Goal: Register for event/course

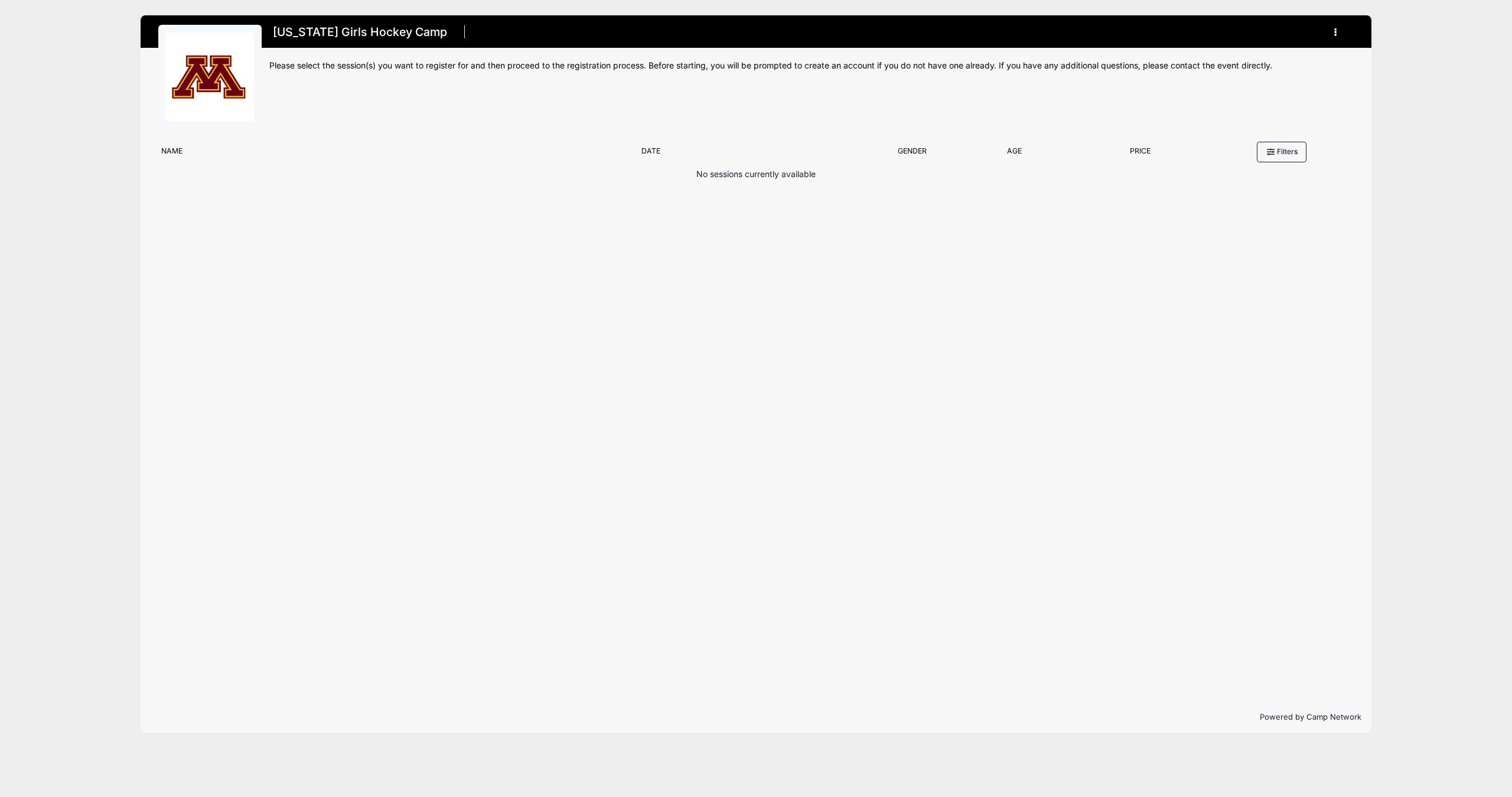
click at [361, 37] on h1 "[US_STATE] Girls Hockey Camp" at bounding box center [360, 32] width 182 height 21
click at [417, 32] on h1 "Minnesota Girls Hockey Camp" at bounding box center [360, 32] width 182 height 21
click at [1336, 33] on icon "button" at bounding box center [1338, 33] width 9 height 0
click at [1279, 61] on link "My Account" at bounding box center [1280, 62] width 136 height 23
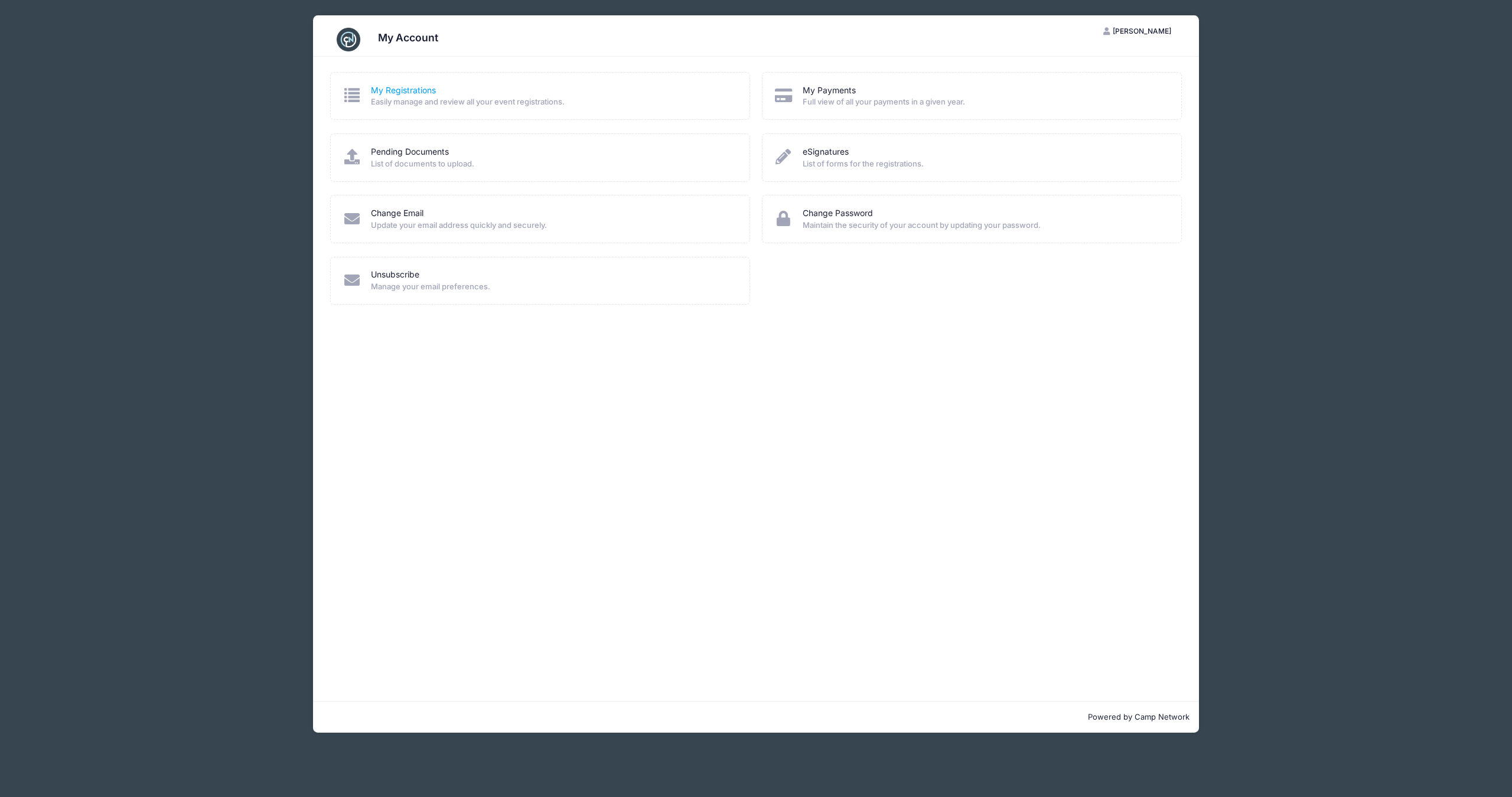
click at [400, 88] on link "My Registrations" at bounding box center [403, 91] width 65 height 13
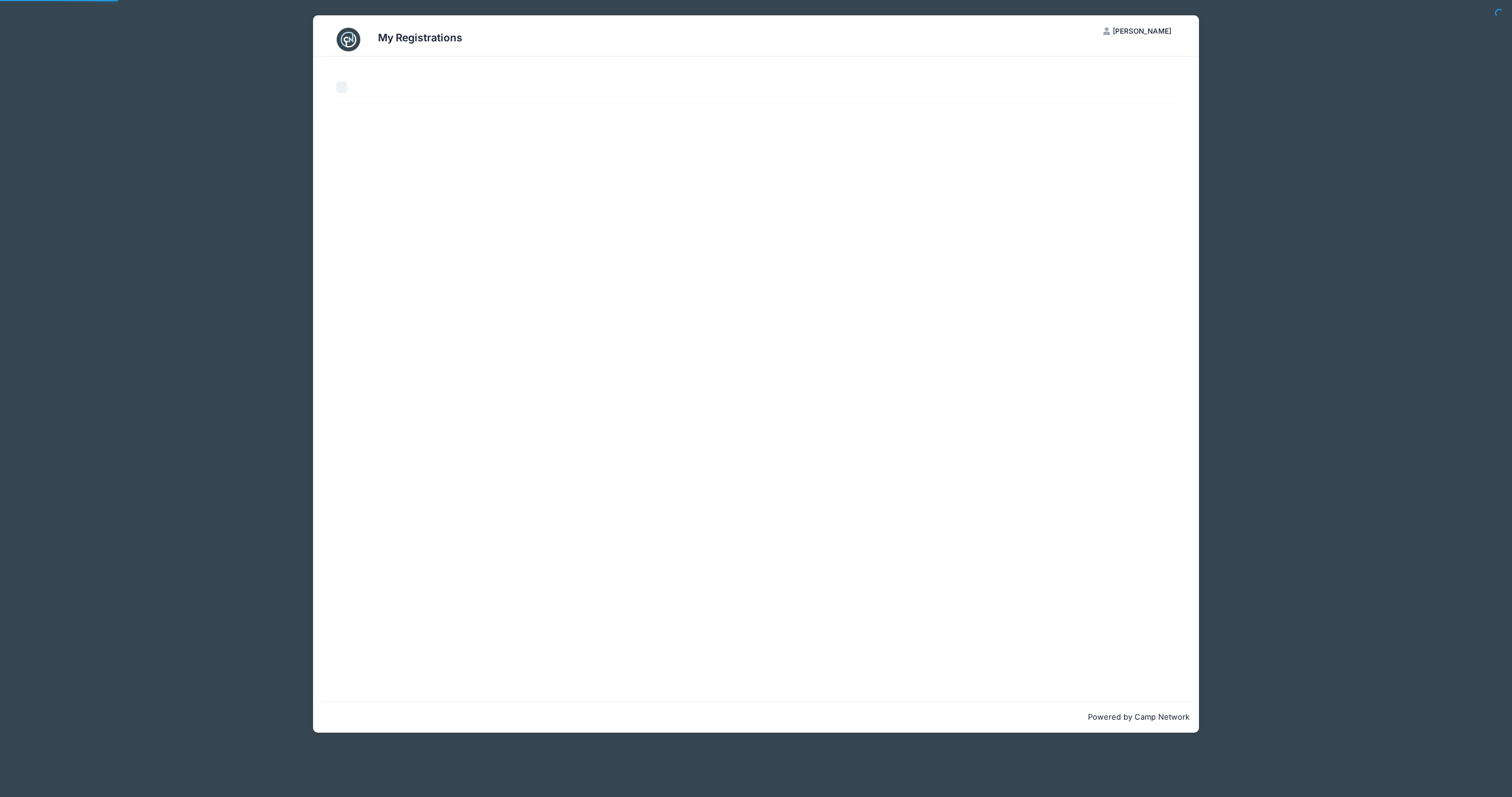
select select "50"
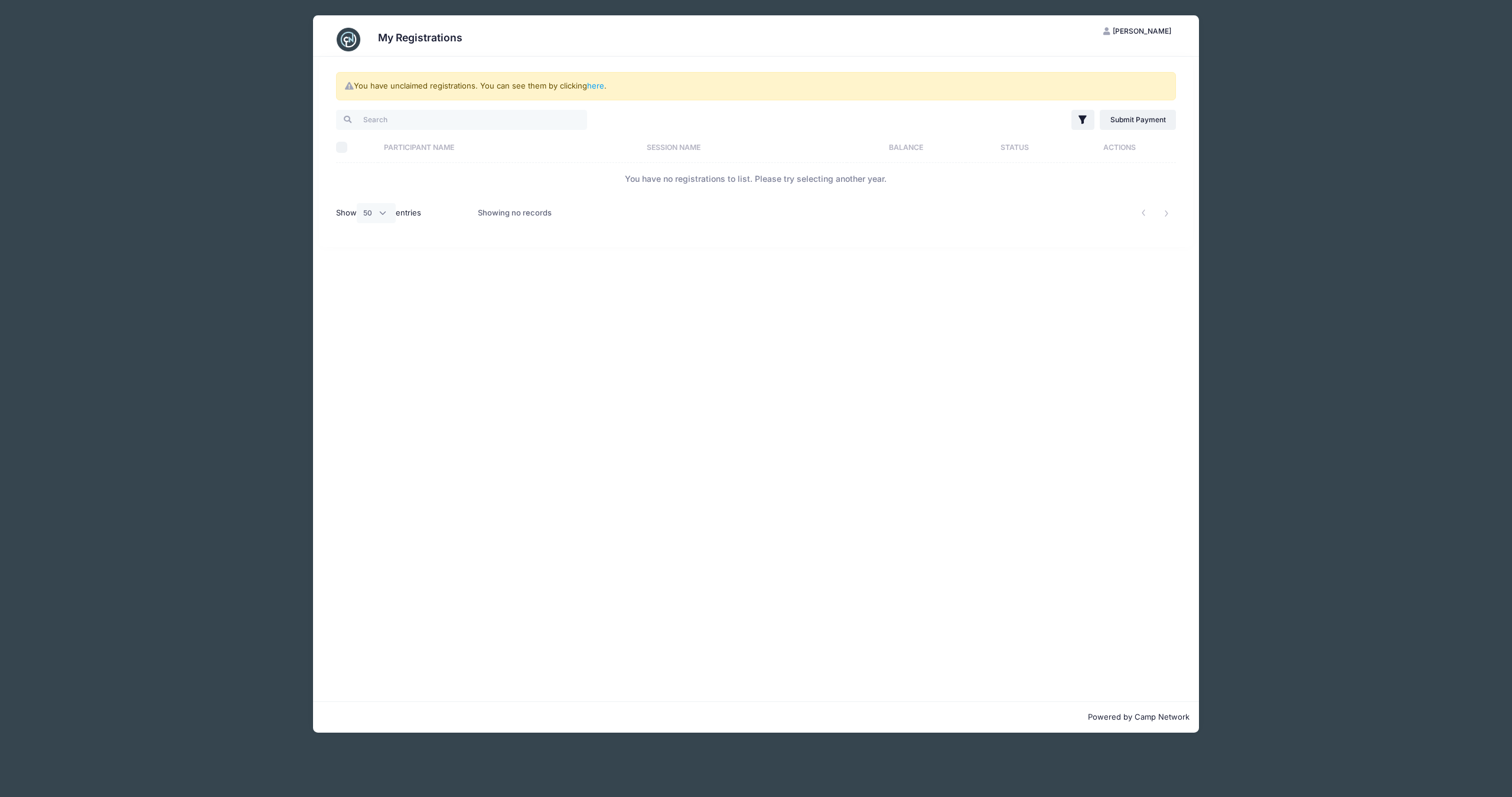
drag, startPoint x: 1284, startPoint y: 23, endPoint x: 1293, endPoint y: 18, distance: 10.3
click at [1284, 23] on div "My Registrations NE Nathan Elder My Account Logout You have unclaimed registrat…" at bounding box center [755, 374] width 1063 height 748
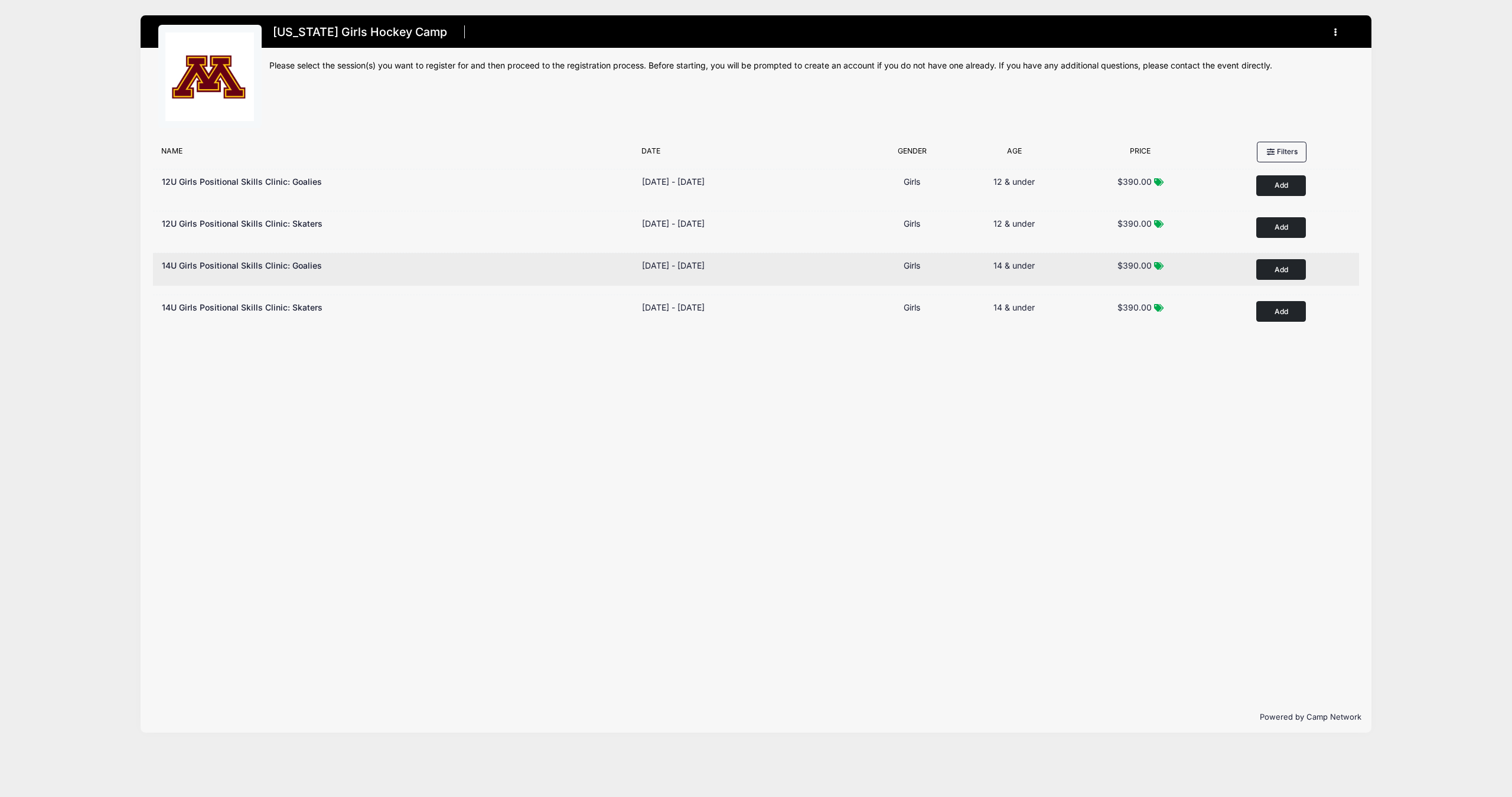
click at [1285, 267] on button "Add to Cart" at bounding box center [1281, 269] width 50 height 21
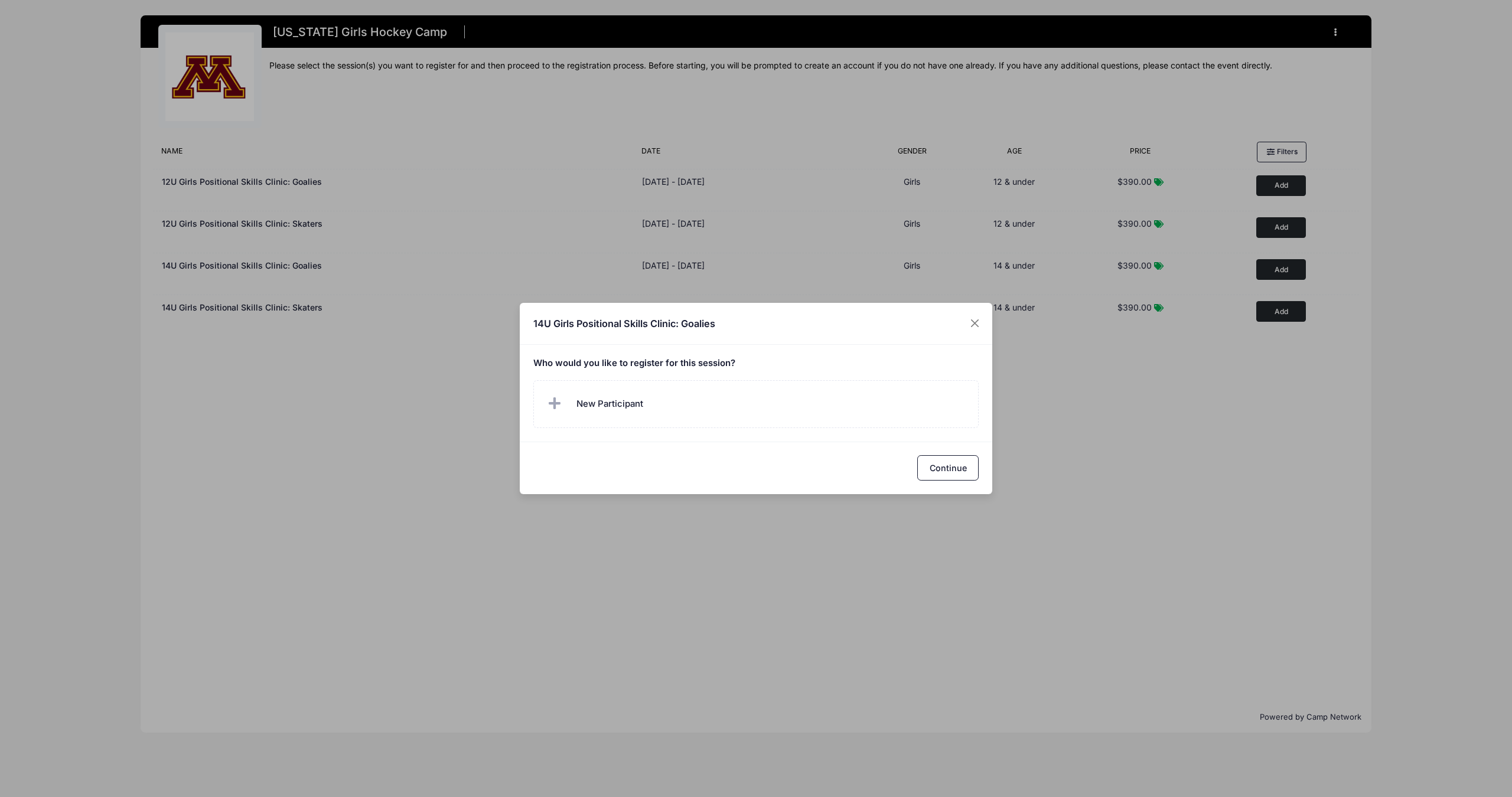
click at [663, 402] on label "New Participant" at bounding box center [756, 405] width 446 height 48
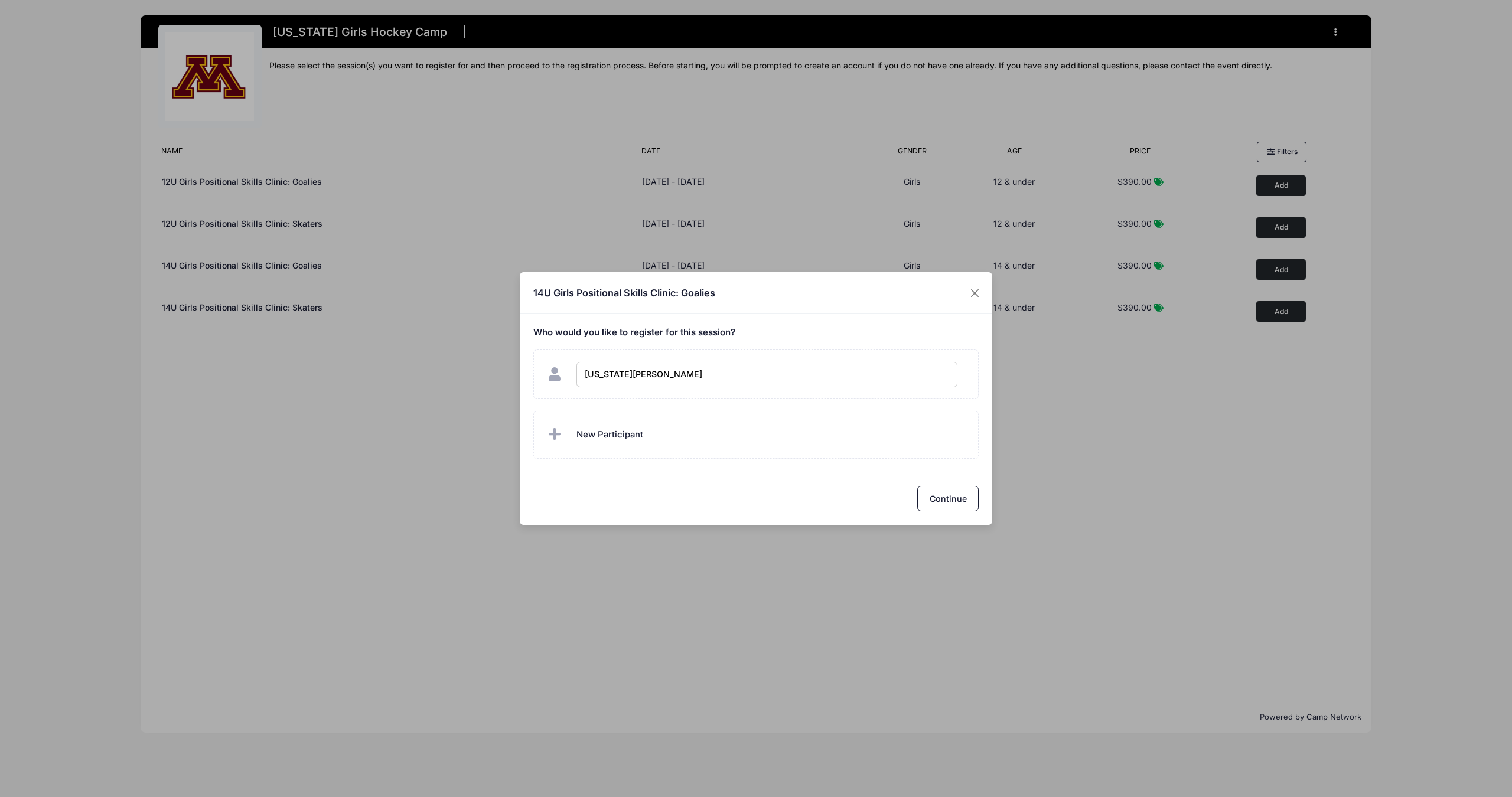
type input "Georgia Elder"
checkbox input "true"
click at [908, 331] on h5 "Who would you like to register for this session?" at bounding box center [756, 332] width 446 height 11
click at [950, 496] on button "Continue" at bounding box center [948, 499] width 62 height 25
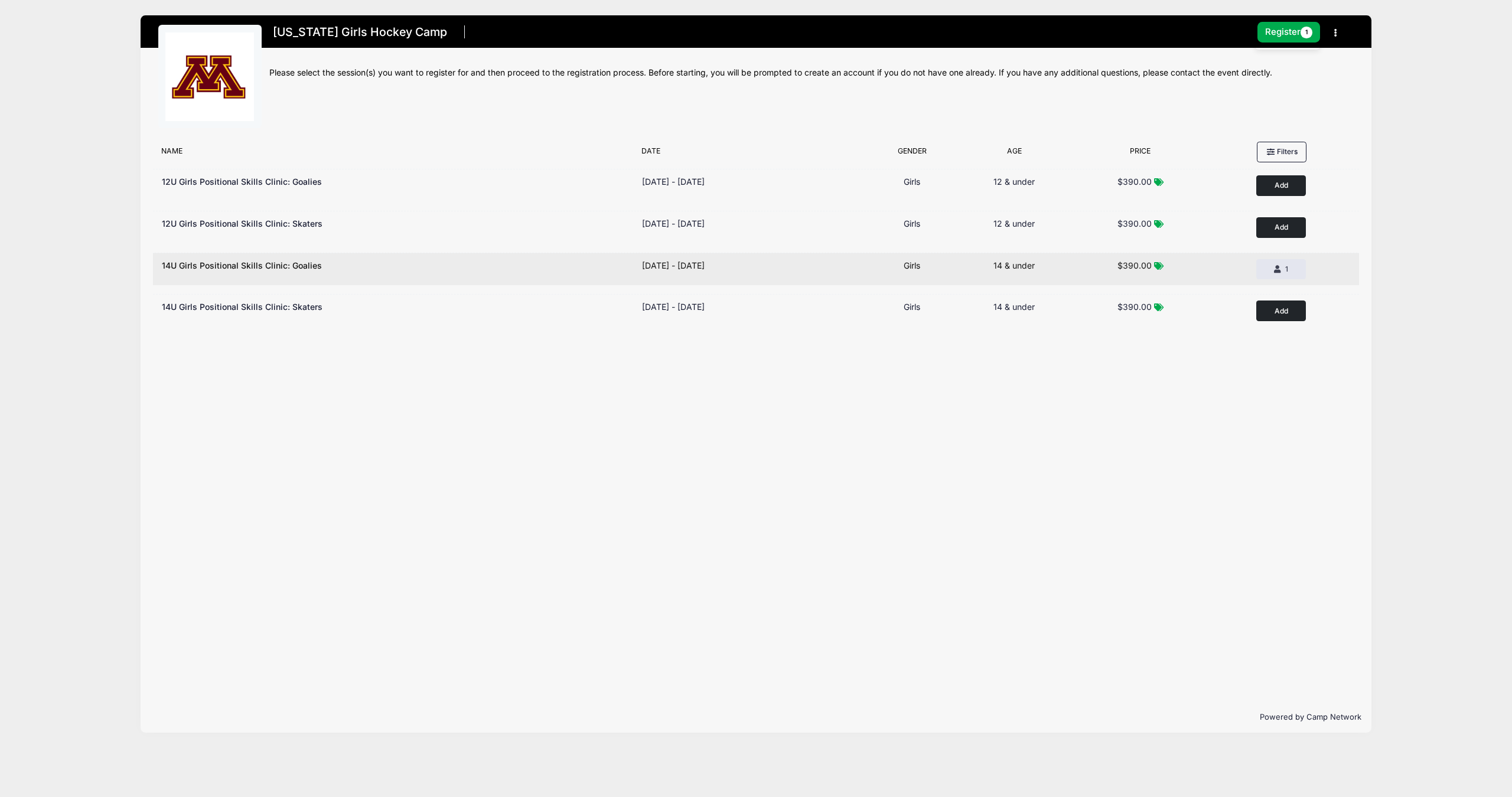
click at [1235, 269] on div "Remove 1 1 Add to Cart" at bounding box center [1284, 269] width 144 height 20
click at [1282, 269] on div "1" at bounding box center [1281, 269] width 30 height 11
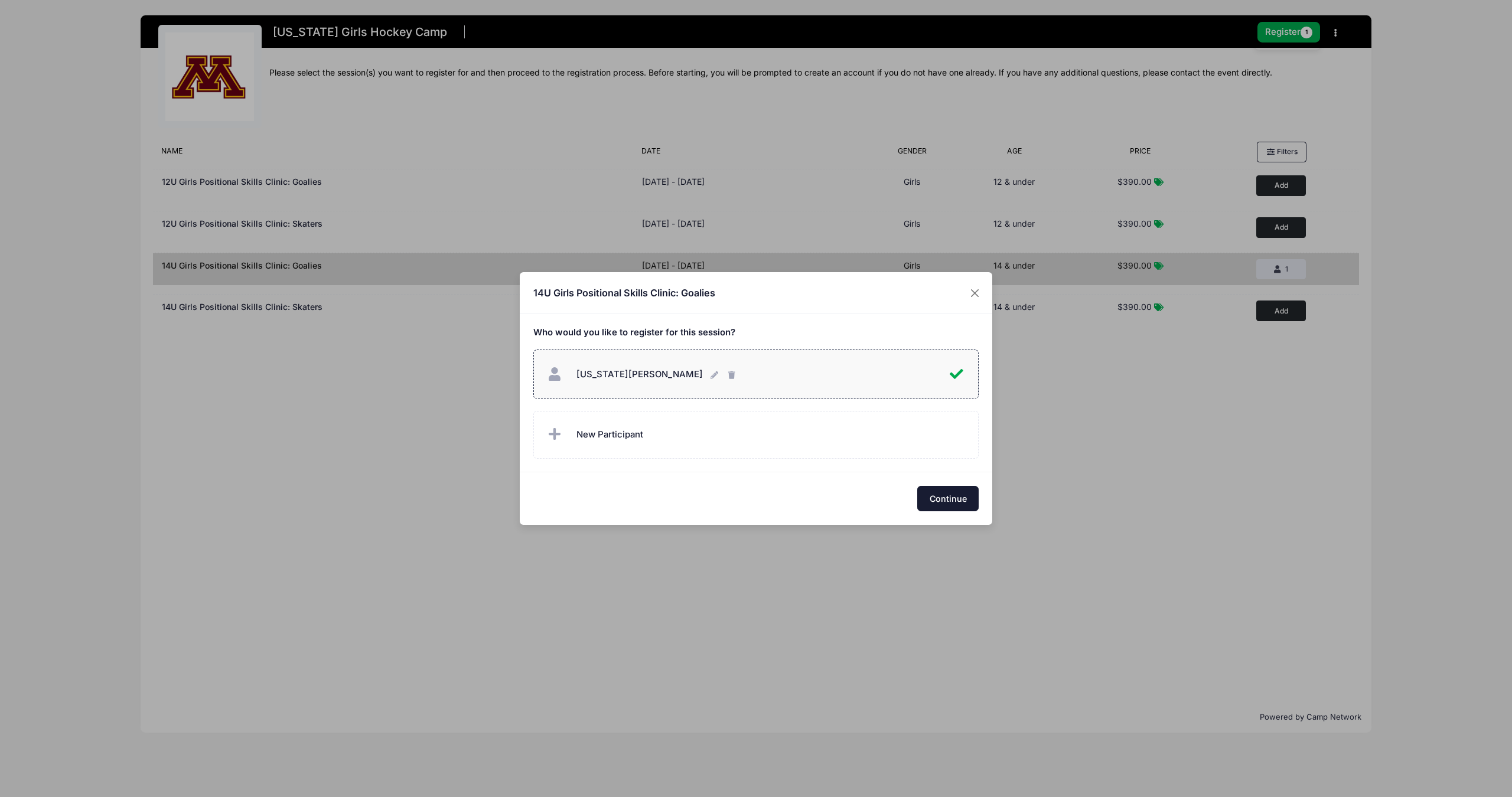
click at [951, 506] on button "Continue" at bounding box center [948, 499] width 62 height 25
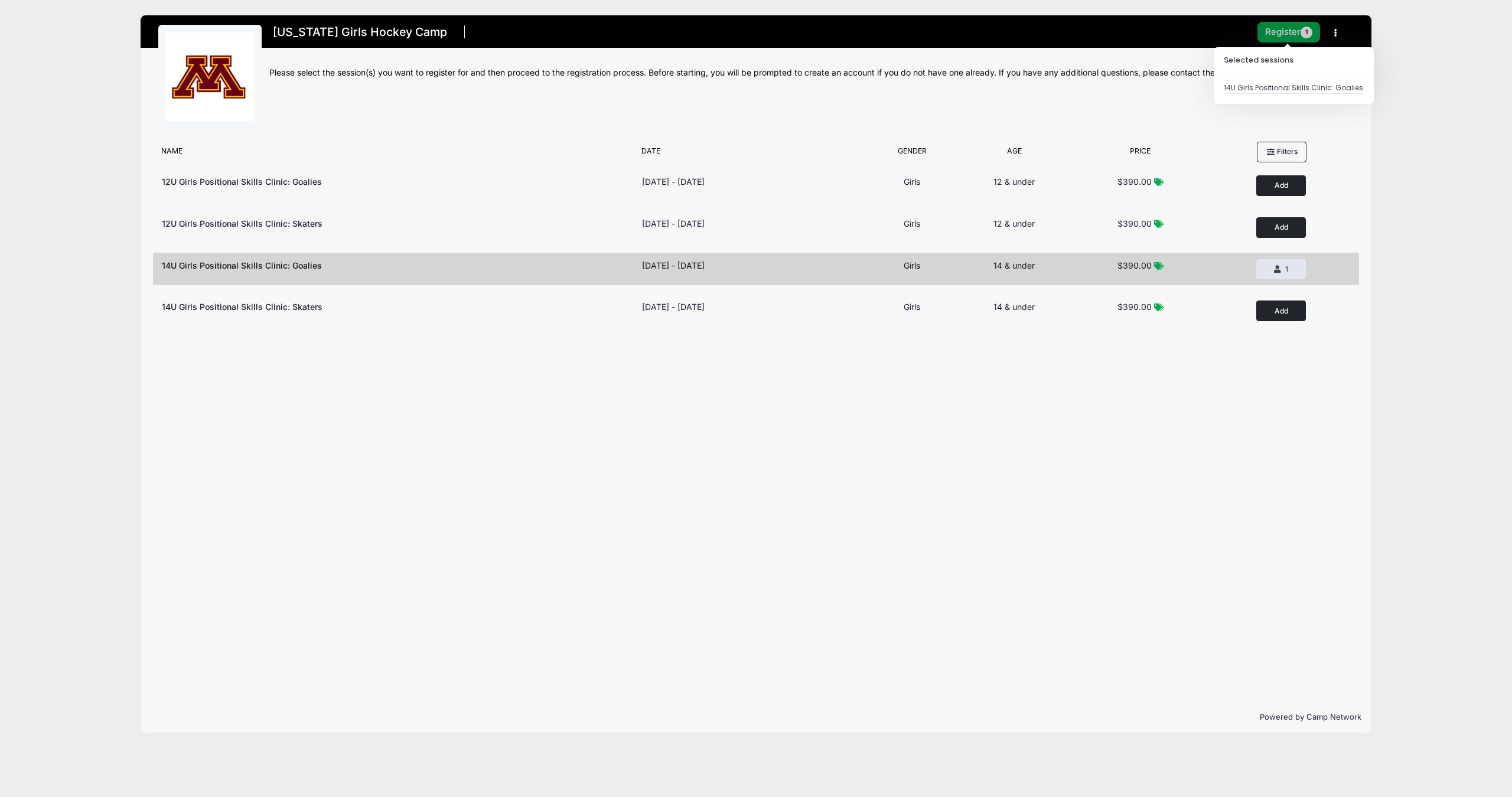
click at [1289, 23] on button "Register 1" at bounding box center [1289, 32] width 63 height 21
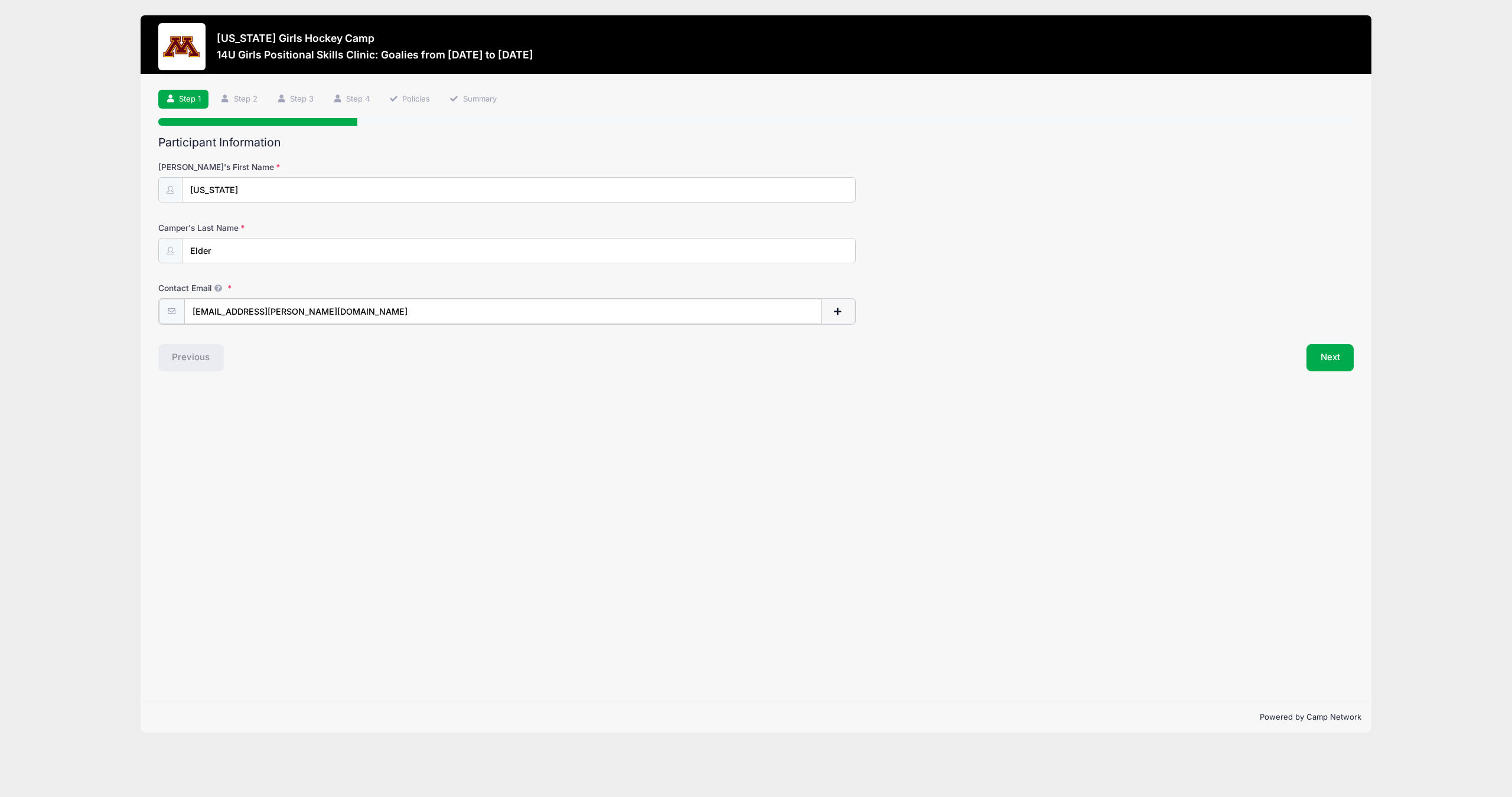
type input "[EMAIL_ADDRESS][PERSON_NAME][DOMAIN_NAME]"
click at [469, 537] on div "Step 1 /7 Step 1 Step 2 Step 3 Step 4 Policies Summary Participant Information …" at bounding box center [755, 388] width 1230 height 628
click at [1329, 355] on button "Next" at bounding box center [1330, 356] width 48 height 27
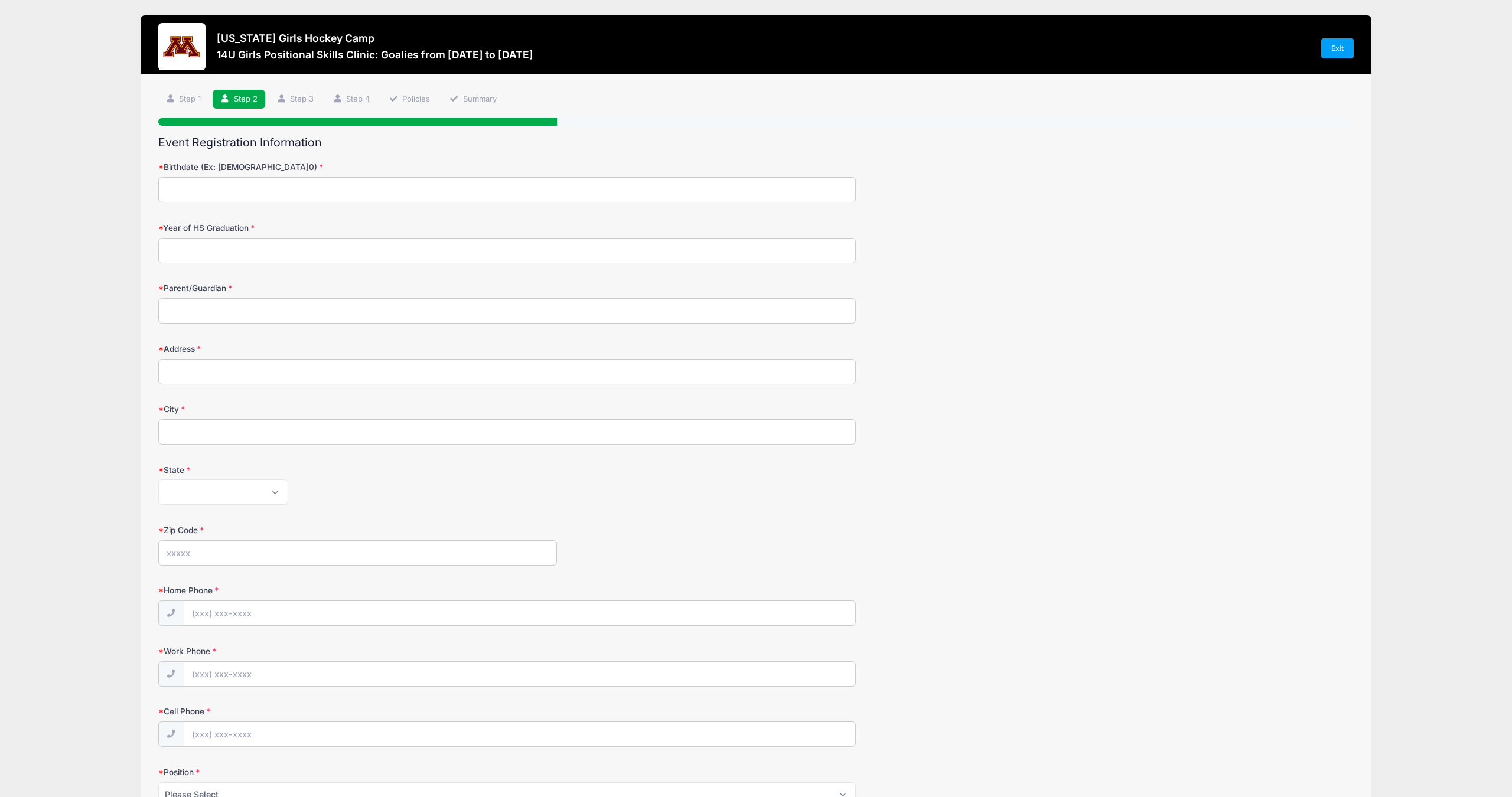
click at [209, 179] on input "Birthdate (Ex: [DEMOGRAPHIC_DATA]0)" at bounding box center [507, 190] width 697 height 25
type input "3"
type input "[DATE]"
click at [223, 252] on input "Year of HS Graduation" at bounding box center [507, 251] width 697 height 25
click at [199, 250] on input "Year of HS Graduation" at bounding box center [507, 251] width 697 height 25
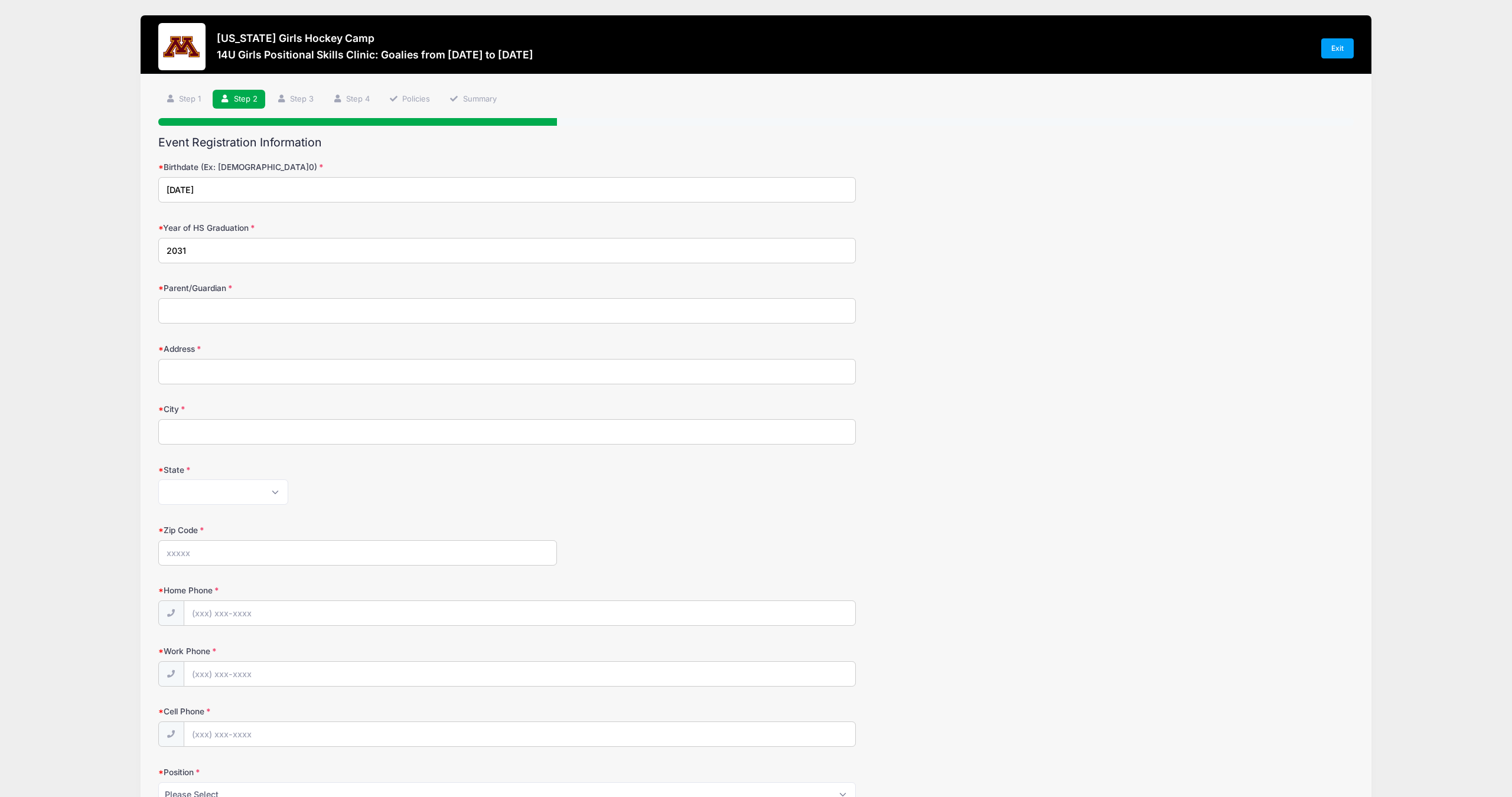
type input "2031"
click at [210, 308] on input "Parent/Guardian" at bounding box center [507, 311] width 697 height 25
type input "Kris Elder"
type input "19615 Manor Road"
click at [475, 334] on form "Birthdate (Ex: 01/05/2000) 03/07/2013 Year of HS Graduation 2031 Parent/Guardia…" at bounding box center [756, 545] width 1196 height 767
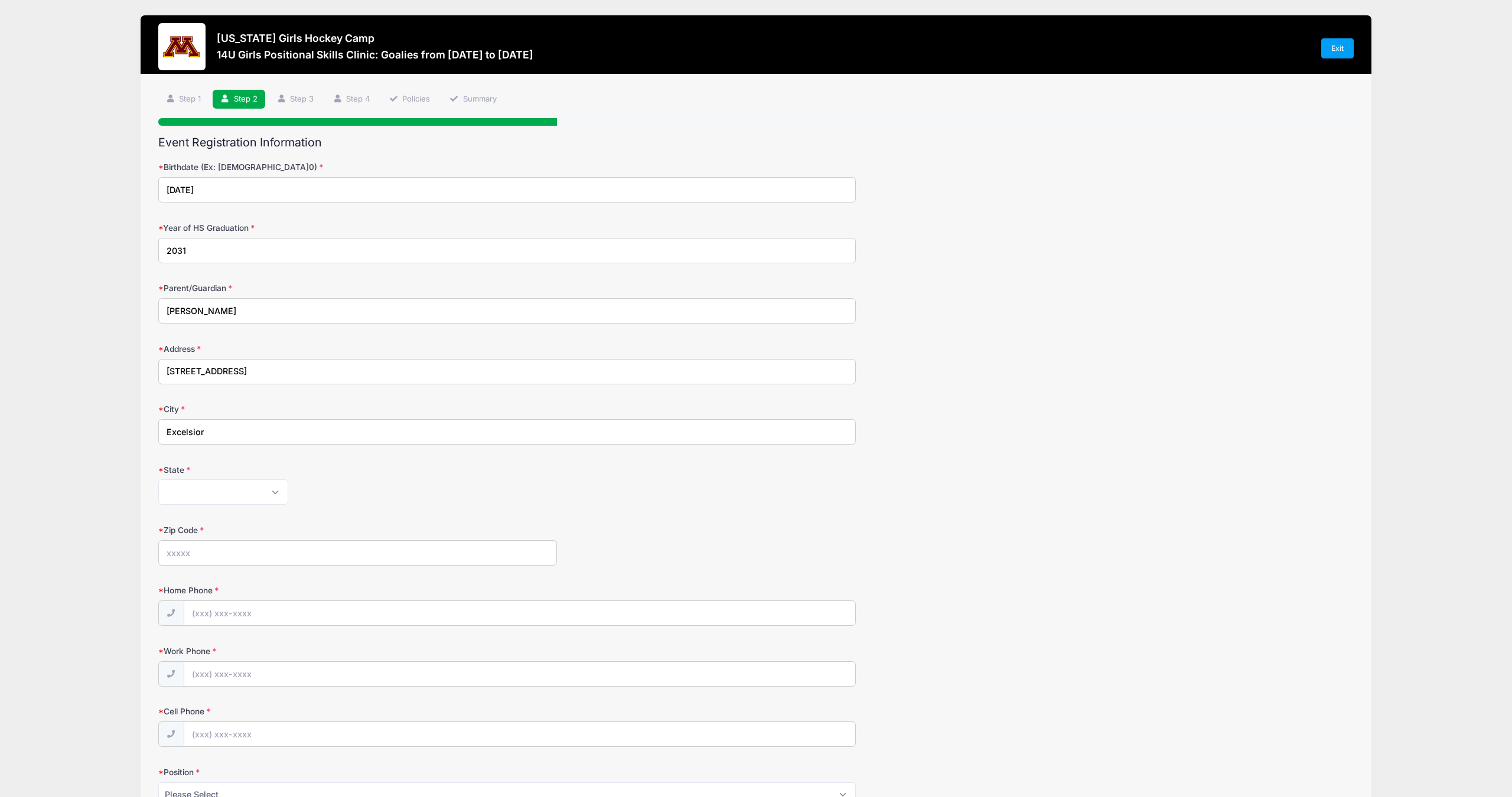
type input "Excelsior"
select select "MN"
type input "55331"
drag, startPoint x: 100, startPoint y: 550, endPoint x: 104, endPoint y: 557, distance: 8.1
click at [100, 550] on div "Minnesota Girls Hockey Camp 14U Girls Positional Skills Clinic: Goalies from 11…" at bounding box center [756, 518] width 1477 height 1037
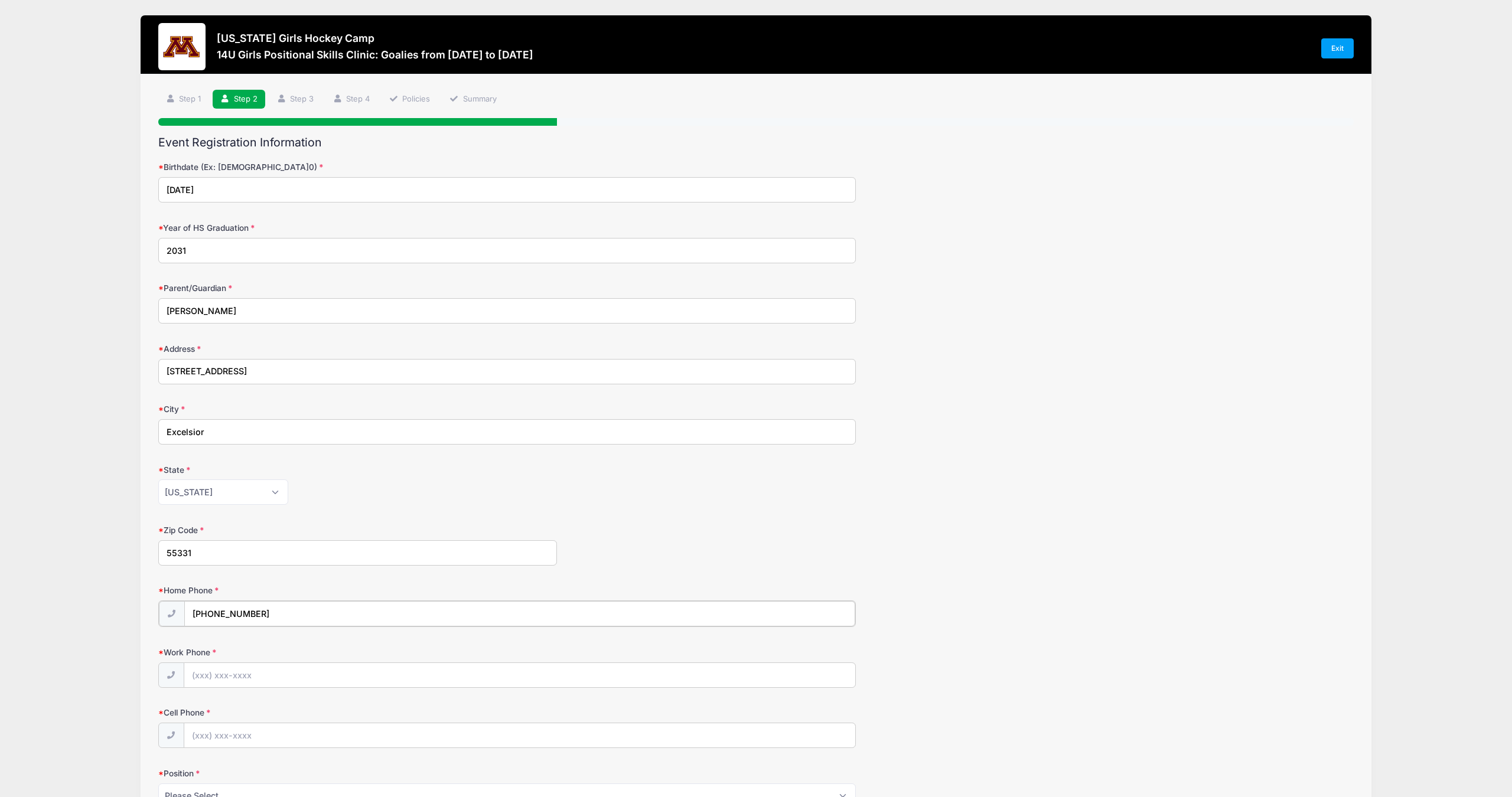
type input "(415) 244-0875"
click at [245, 673] on input "(415) 244-0875" at bounding box center [520, 675] width 671 height 25
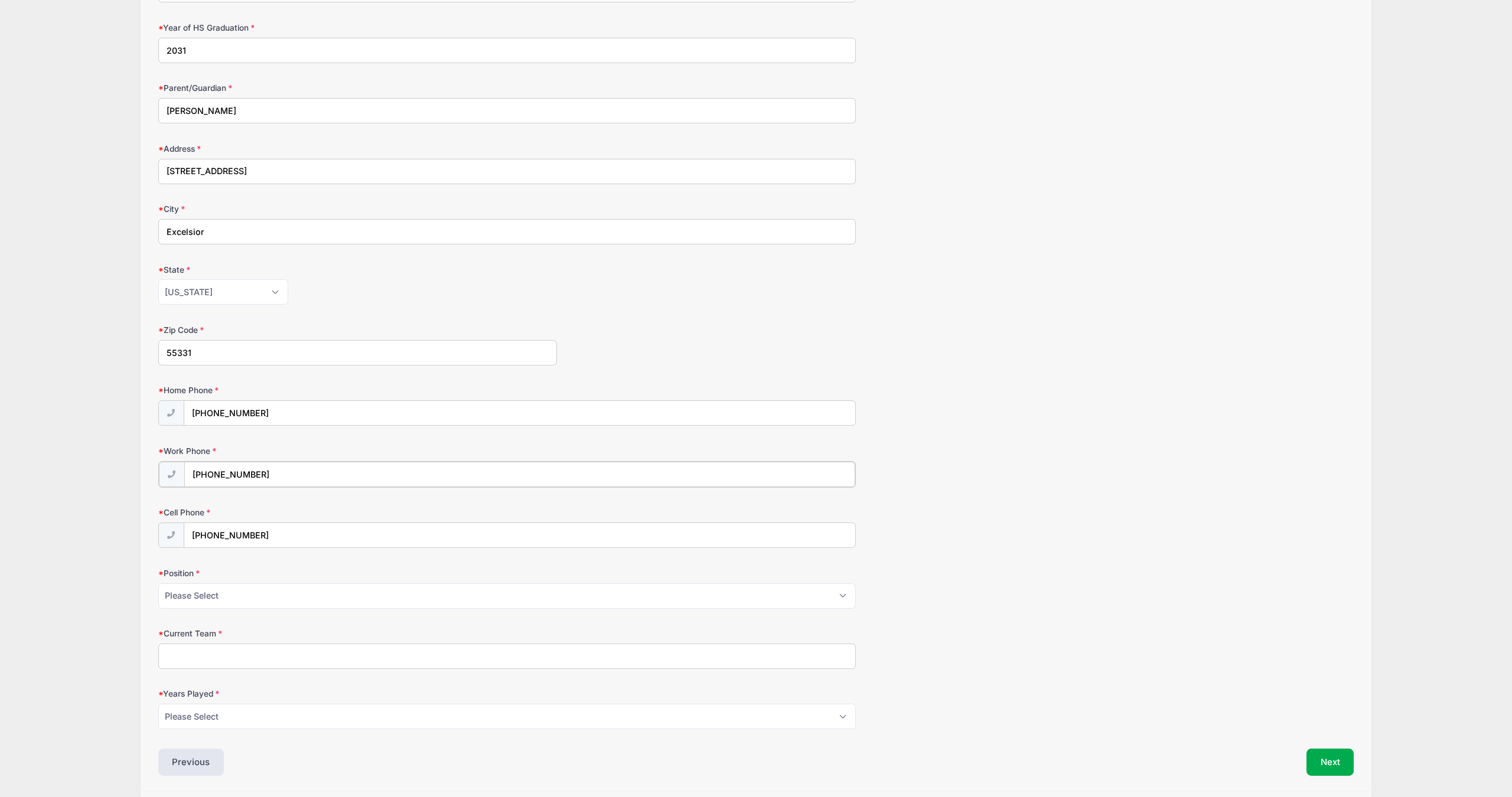
scroll to position [204, 0]
type input "(415) 244-9438"
select select "Goalie"
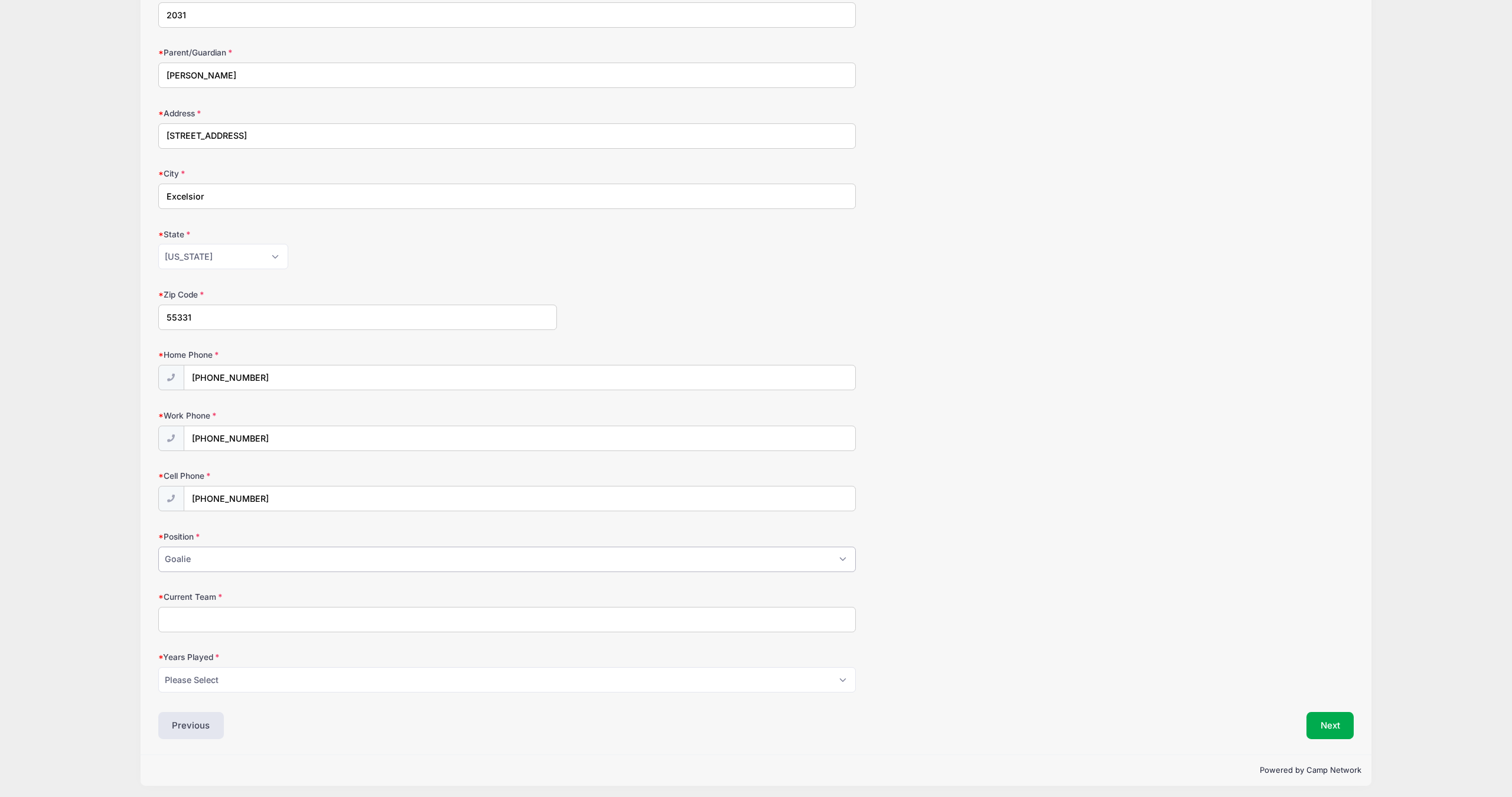
scroll to position [235, 0]
click at [199, 621] on input "Current Team" at bounding box center [507, 621] width 697 height 25
type input "WhiteCaps Winter Training (otherwise and formerly Minnetonka)"
select select "8"
click at [1323, 721] on button "Next" at bounding box center [1330, 727] width 48 height 27
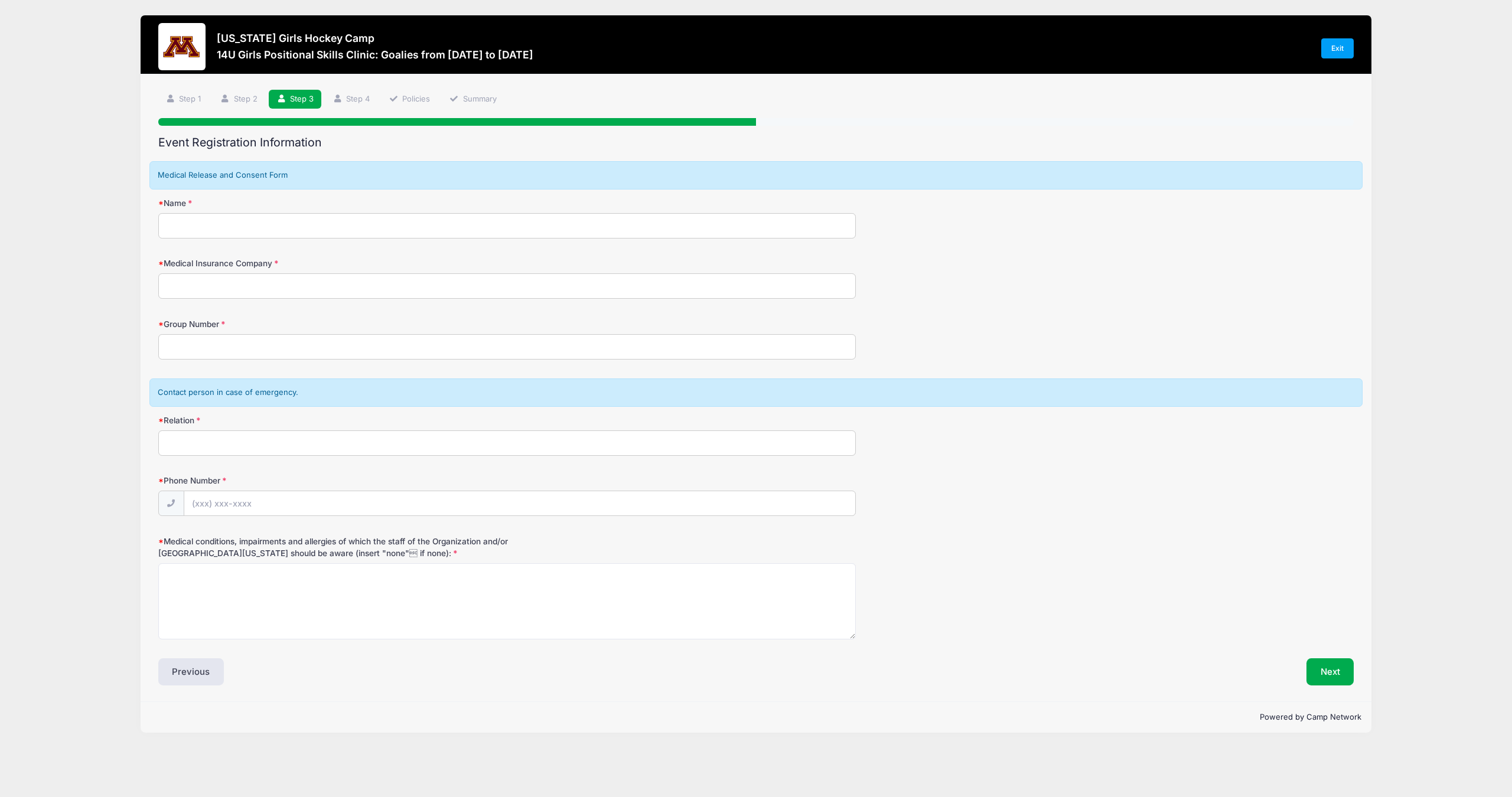
scroll to position [0, 0]
click at [463, 233] on input "Name" at bounding box center [507, 226] width 697 height 25
click at [195, 228] on input "Name" at bounding box center [507, 226] width 697 height 25
click at [340, 213] on input "Name" at bounding box center [507, 226] width 697 height 25
click at [235, 292] on input "Medical Insurance Company" at bounding box center [507, 286] width 697 height 25
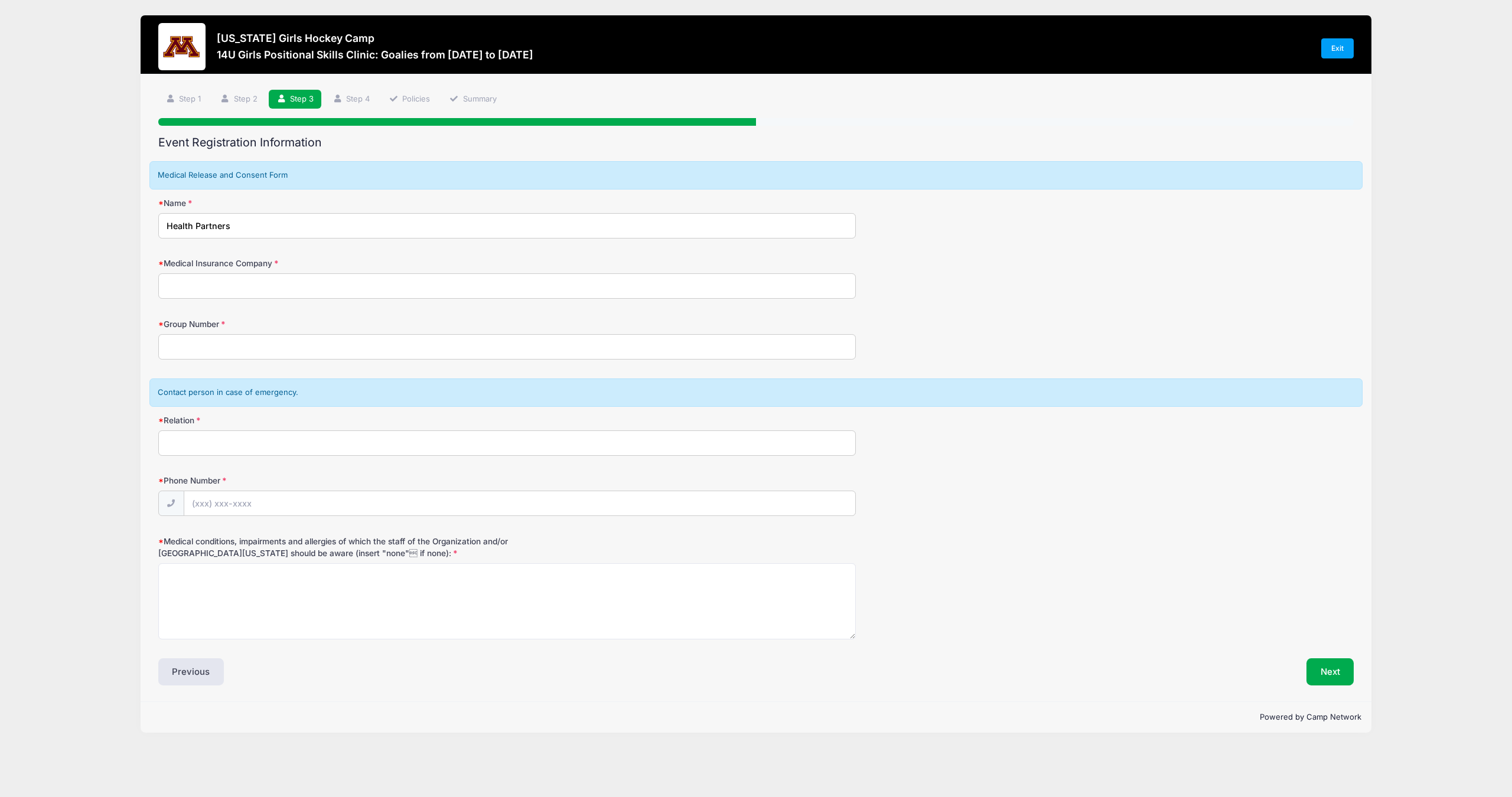
drag, startPoint x: 247, startPoint y: 224, endPoint x: 117, endPoint y: 216, distance: 130.2
click at [118, 216] on div "Minnesota Girls Hockey Camp 14U Girls Positional Skills Clinic: Goalies from 11…" at bounding box center [756, 374] width 1477 height 748
click at [177, 218] on input "Health Partners" at bounding box center [507, 226] width 697 height 25
drag, startPoint x: 177, startPoint y: 218, endPoint x: 302, endPoint y: 221, distance: 125.0
click at [177, 218] on input "Health Partners" at bounding box center [507, 226] width 697 height 25
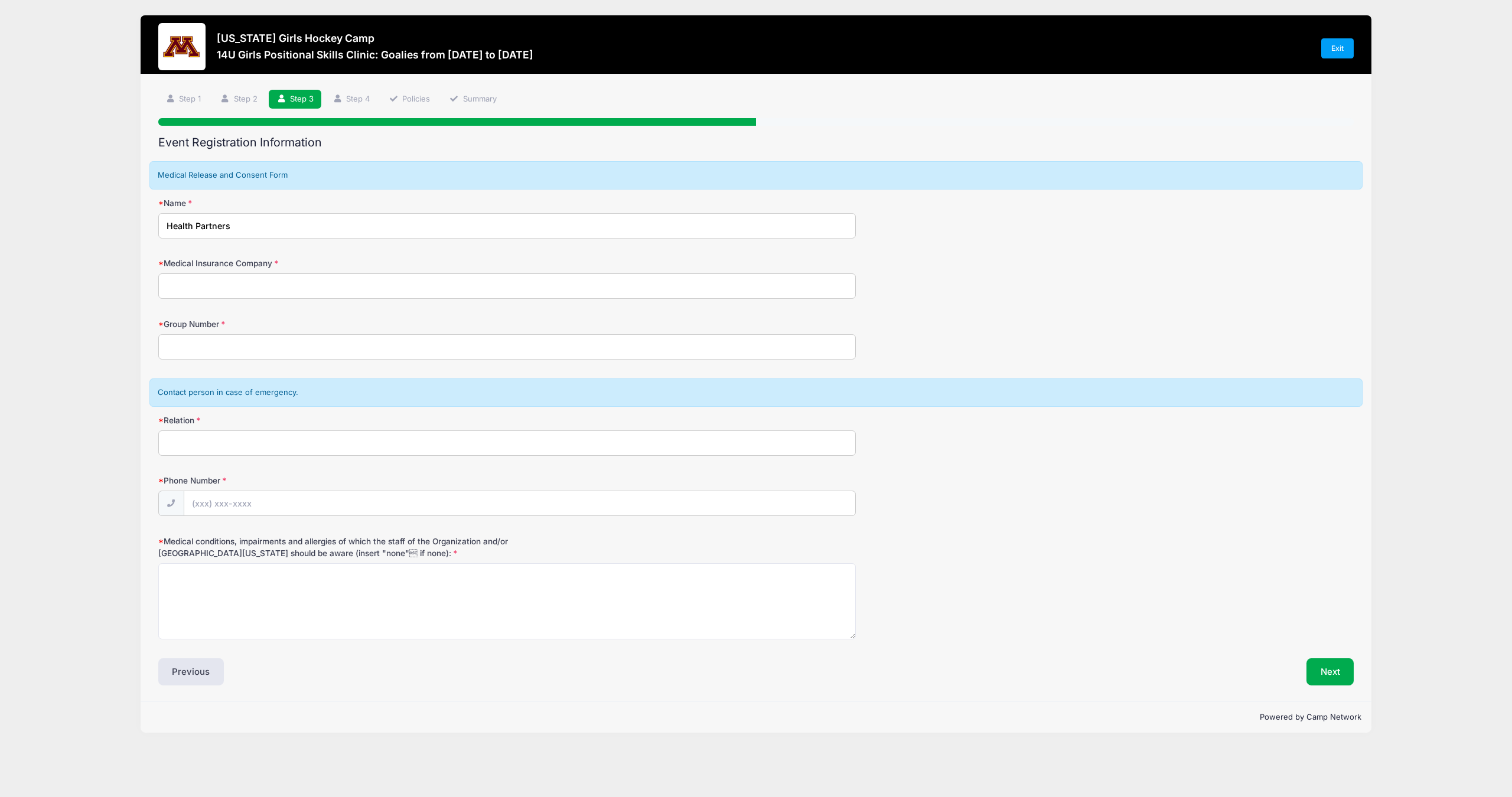
drag, startPoint x: 246, startPoint y: 223, endPoint x: 155, endPoint y: 222, distance: 91.0
click at [151, 223] on div "Step 3 /7 Step 1 Step 2 Step 3 Step 4 Policies Summary Participant Information …" at bounding box center [755, 388] width 1230 height 628
type input "Georgia Elder"
click at [216, 284] on input "Medical Insurance Company" at bounding box center [507, 286] width 697 height 25
type input "Health Partners"
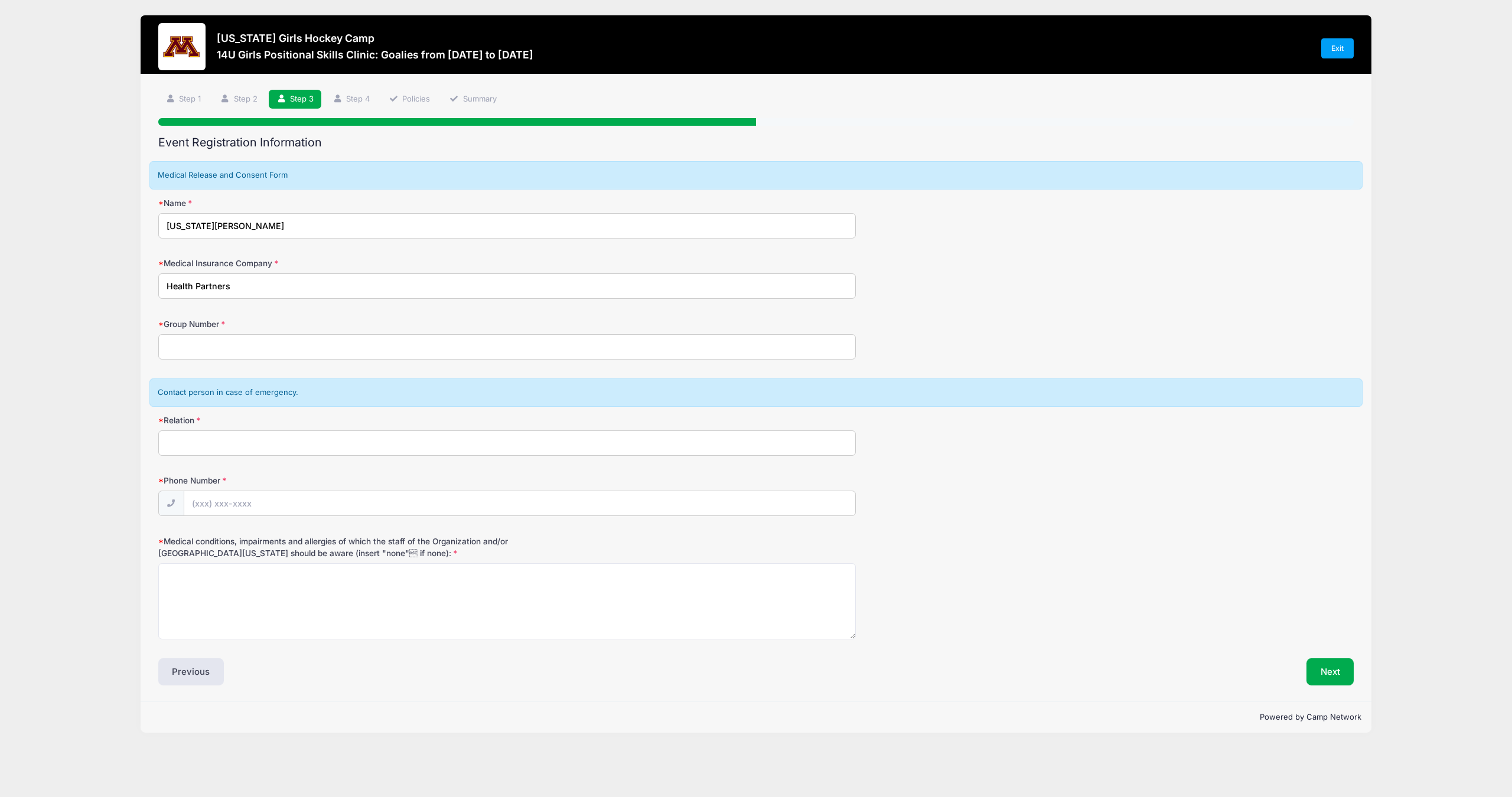
click at [221, 349] on input "Group Number" at bounding box center [507, 347] width 697 height 25
type input "36651"
click at [206, 435] on input "Relation" at bounding box center [507, 443] width 697 height 25
type input "Mother"
type input "(415) 244-0875"
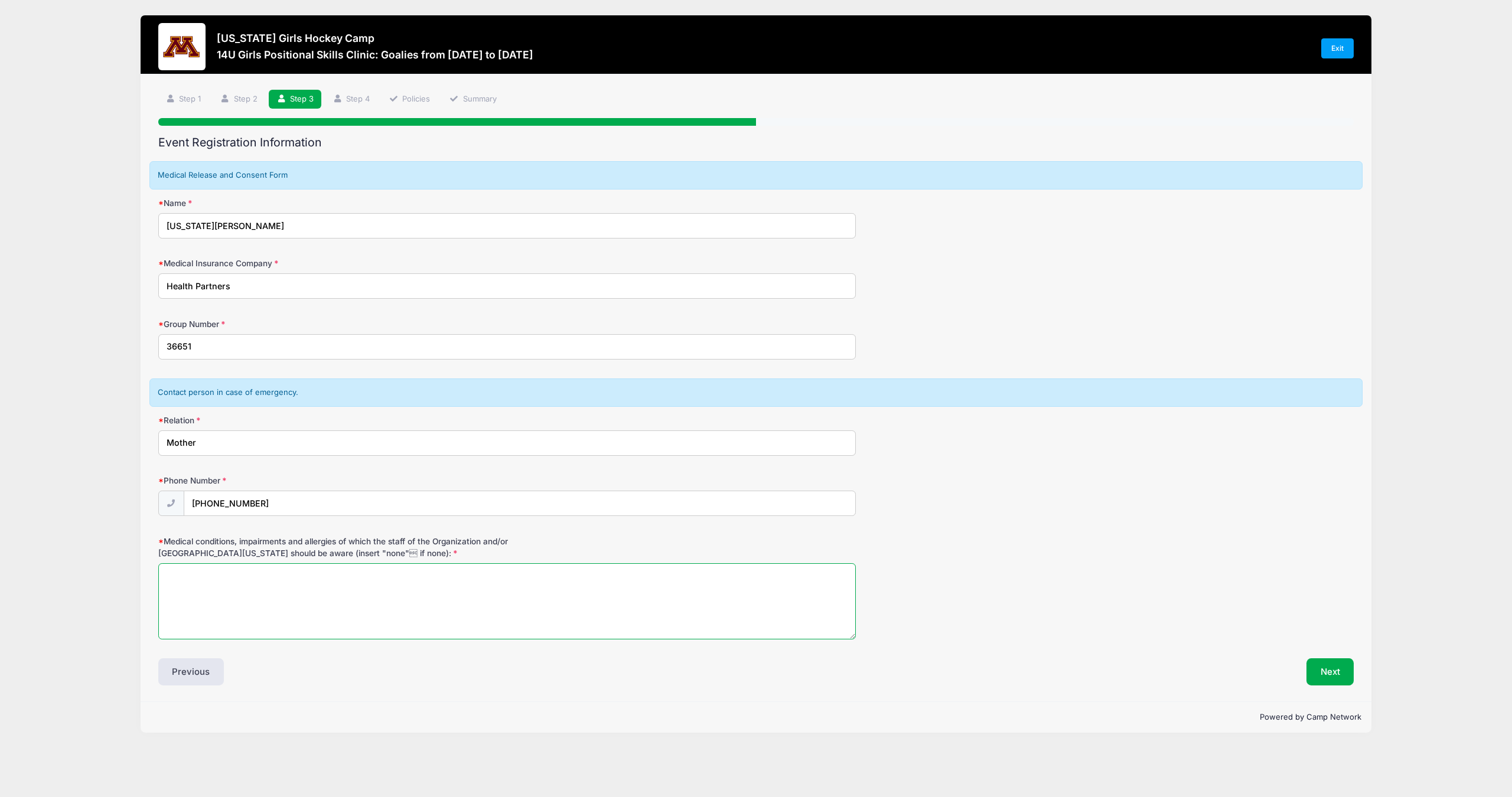
click at [207, 593] on textarea "Medical conditions, impairments and allergies of which the staff of the Organiz…" at bounding box center [507, 602] width 697 height 76
type textarea "None"
click at [1331, 658] on button "Next" at bounding box center [1330, 672] width 48 height 27
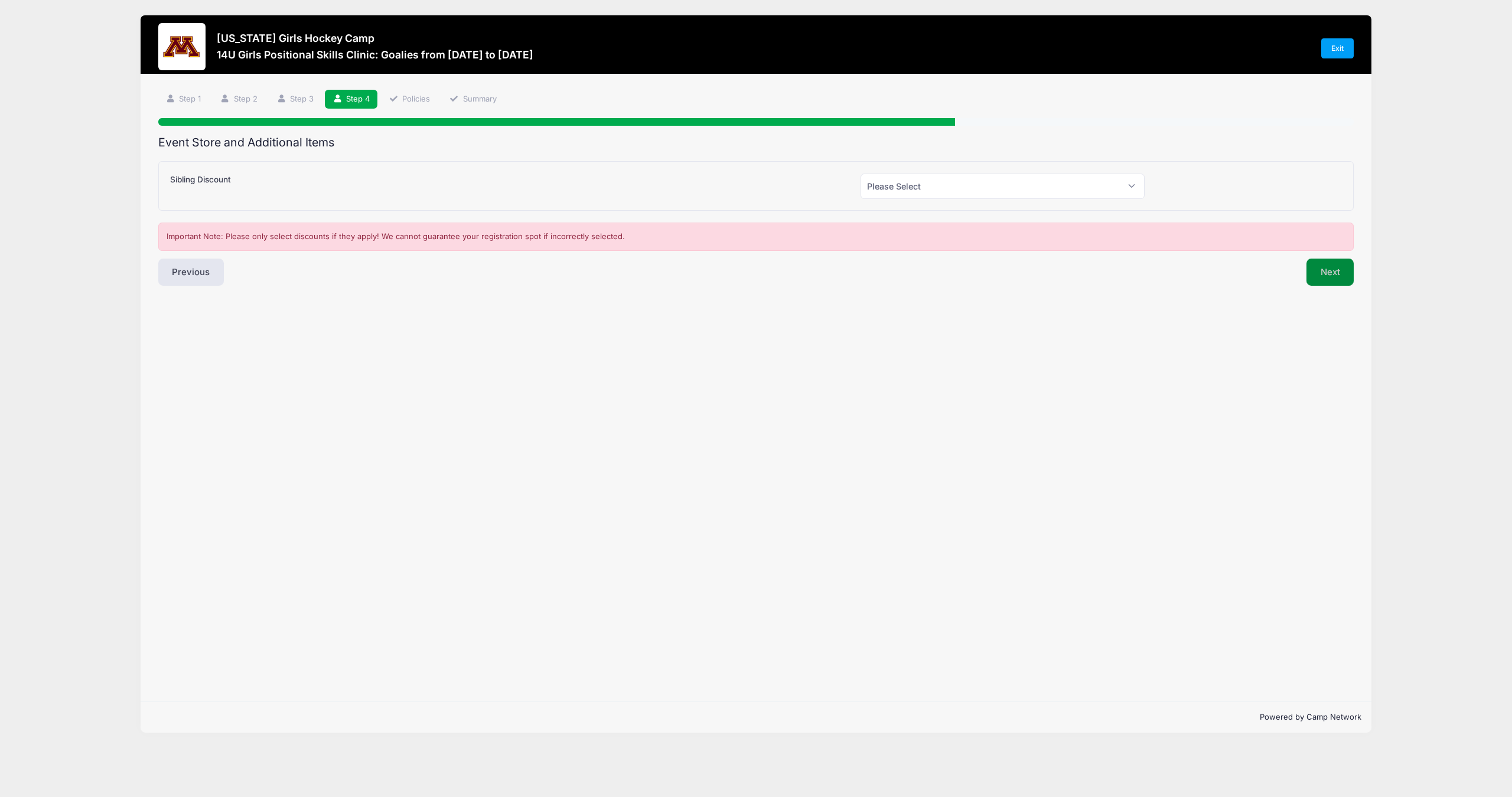
click at [1337, 270] on button "Next" at bounding box center [1330, 272] width 48 height 27
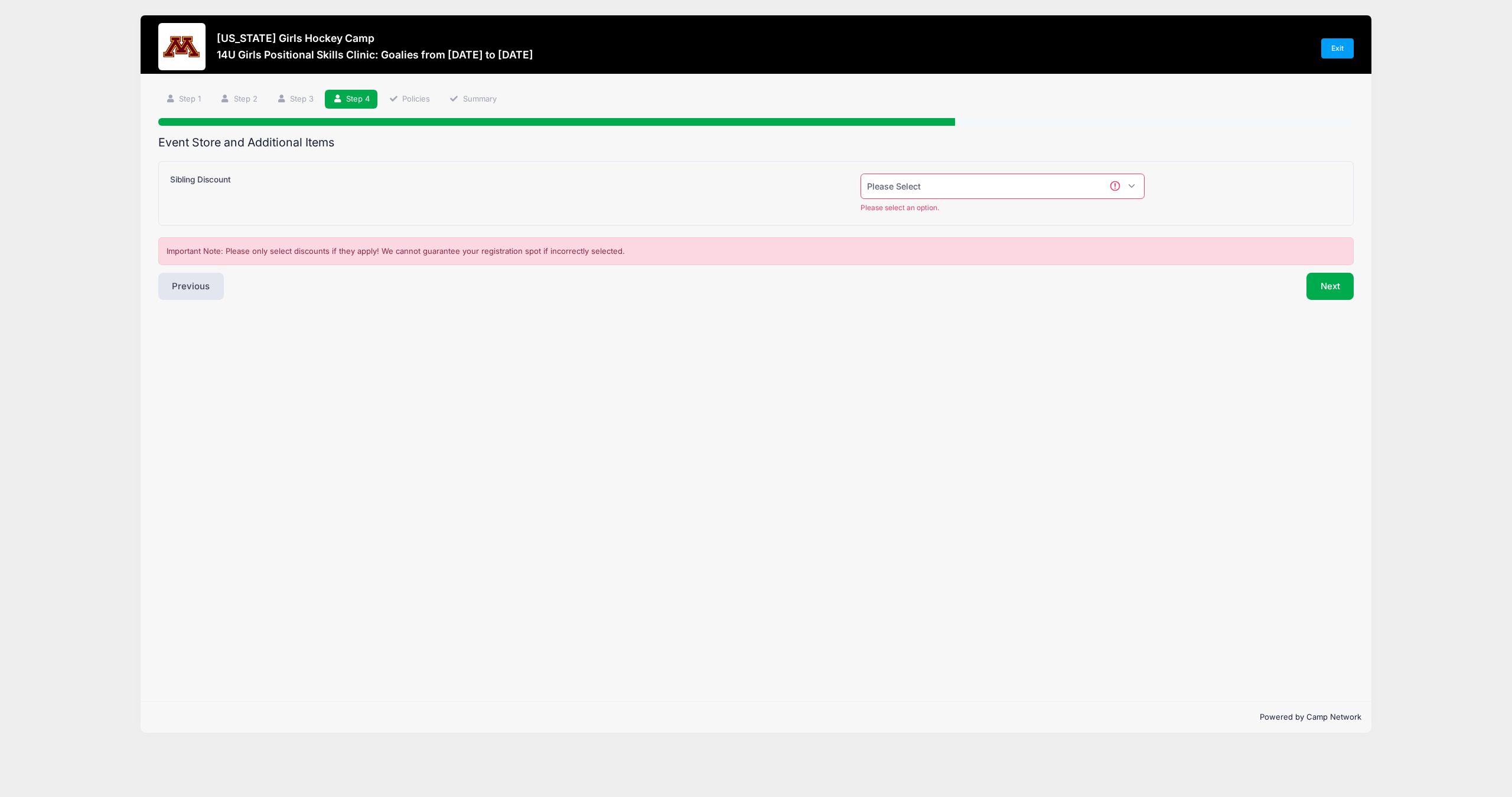
select select "0"
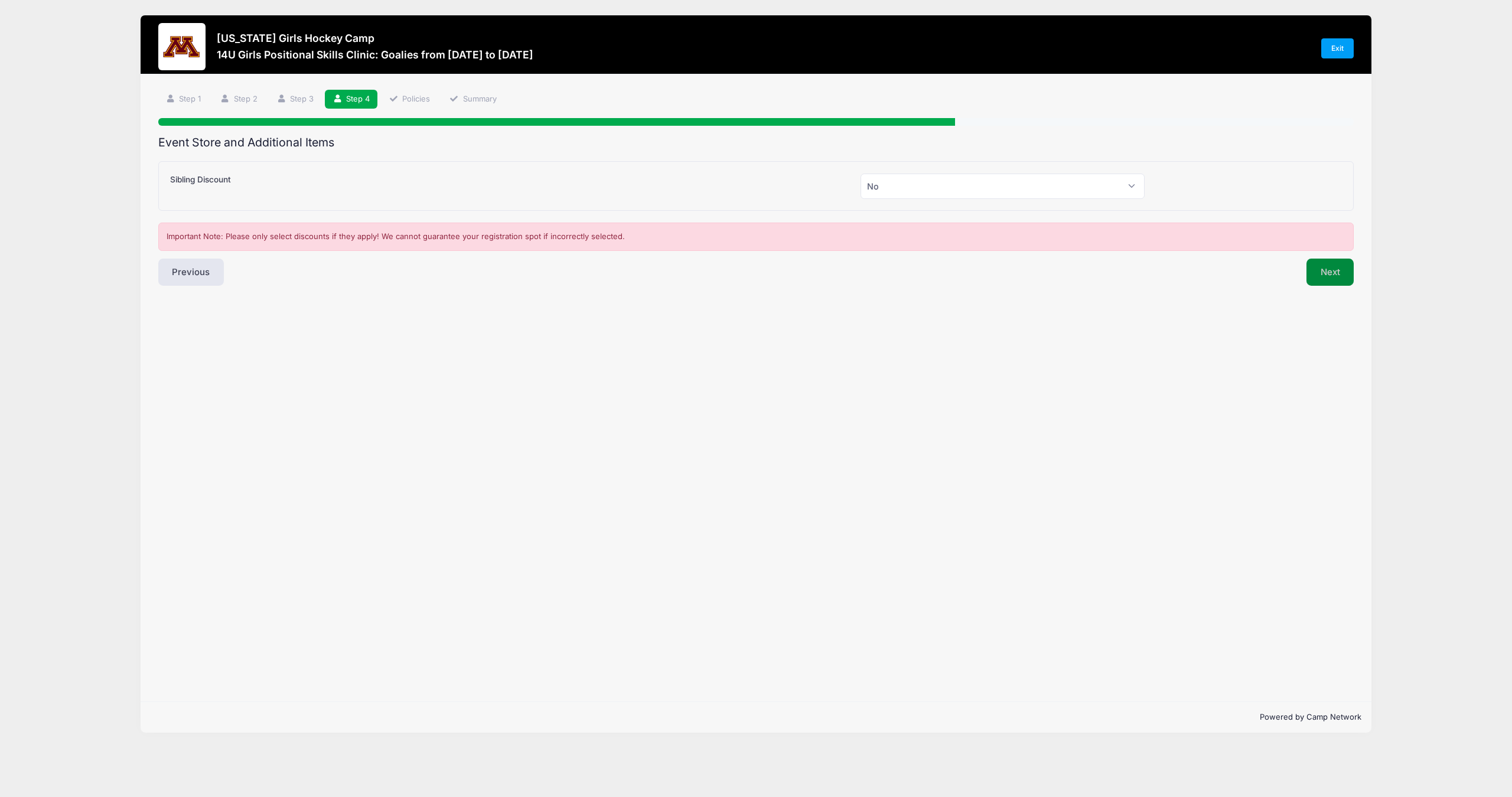
click at [1328, 274] on button "Next" at bounding box center [1330, 272] width 48 height 27
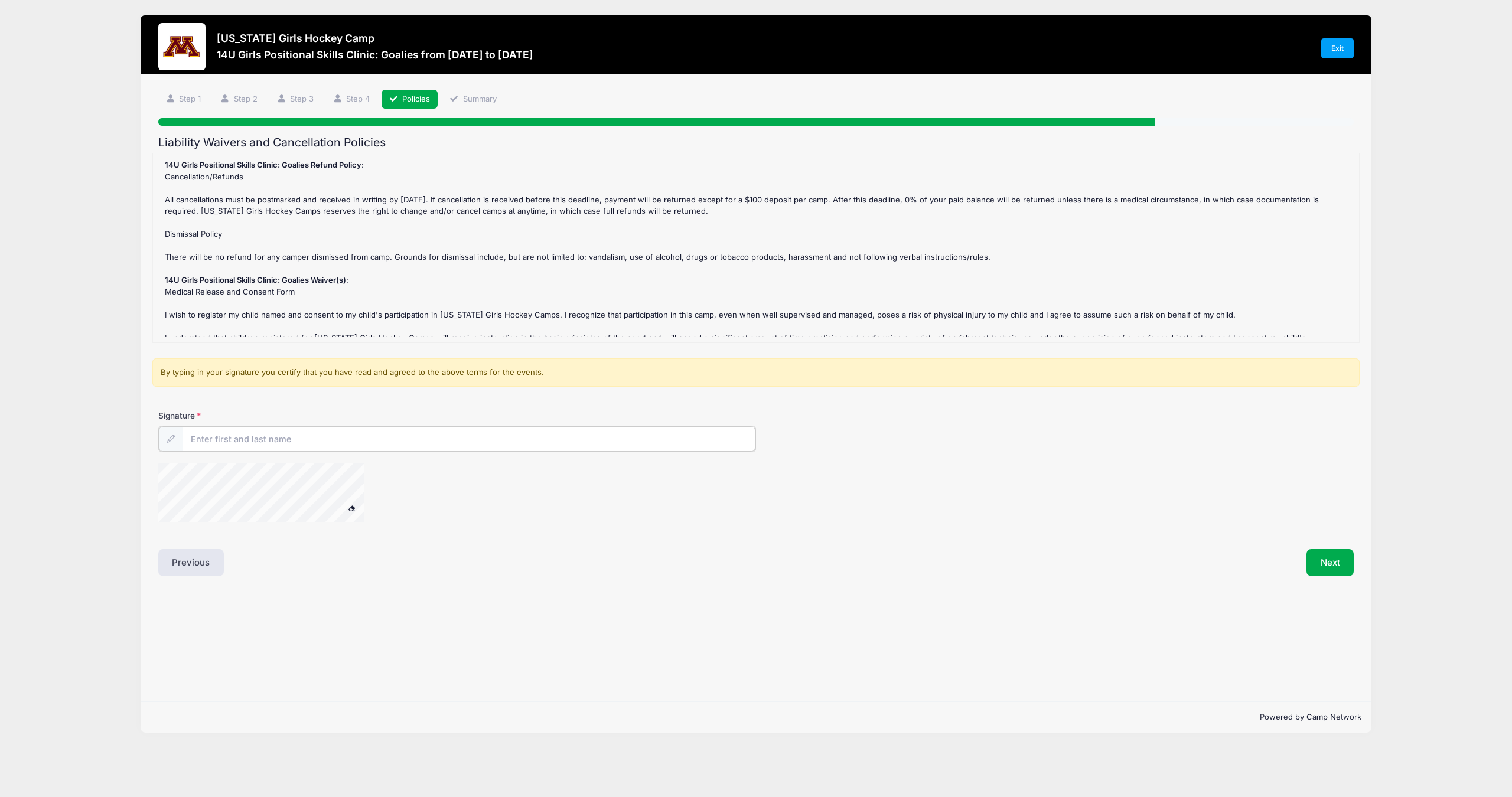
click at [226, 438] on input "Signature" at bounding box center [469, 439] width 573 height 25
type input "Nathan Elder"
click at [1337, 554] on button "Next" at bounding box center [1330, 562] width 48 height 27
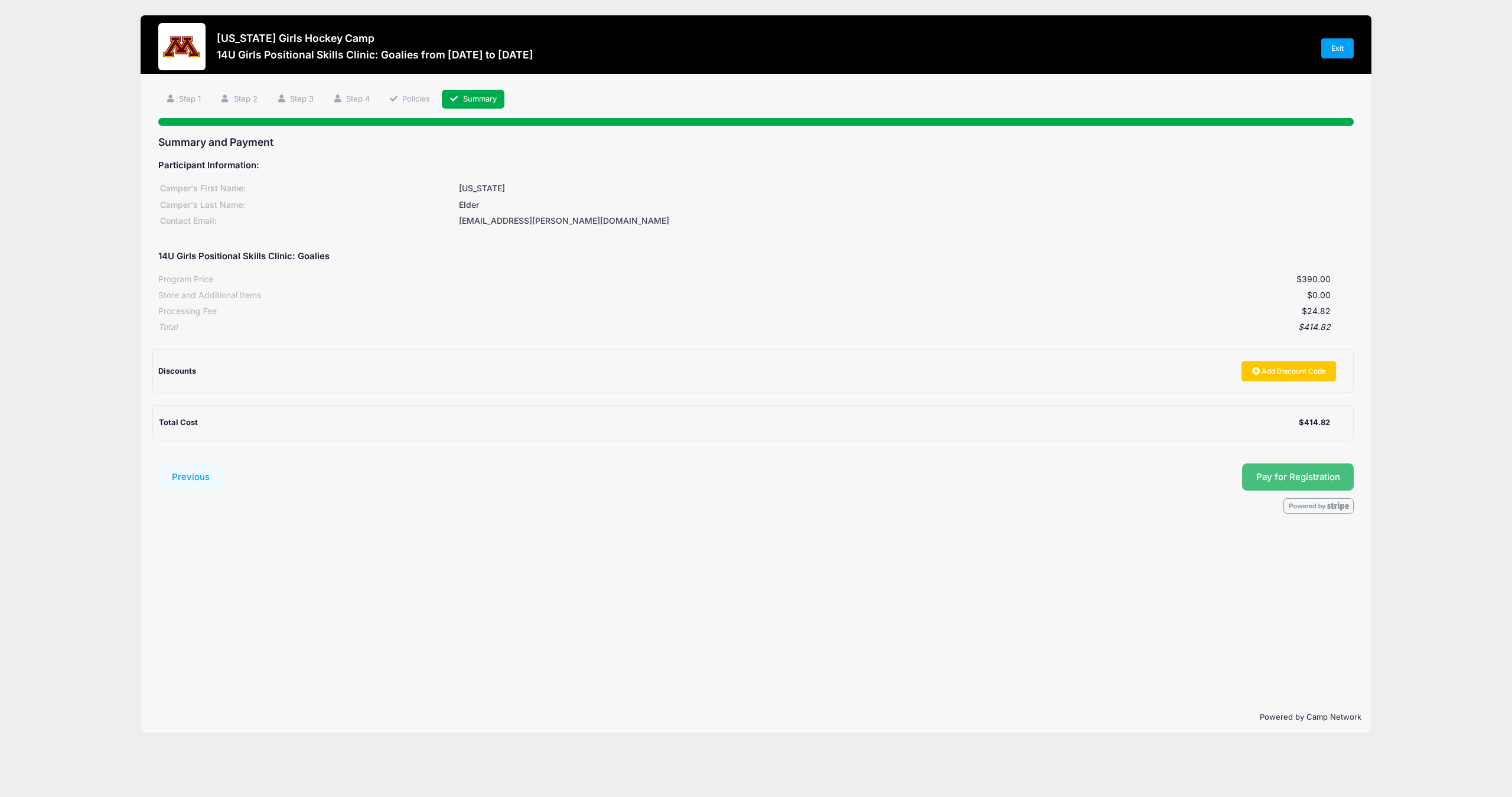
click at [1305, 472] on button "Pay for Registration" at bounding box center [1298, 477] width 112 height 27
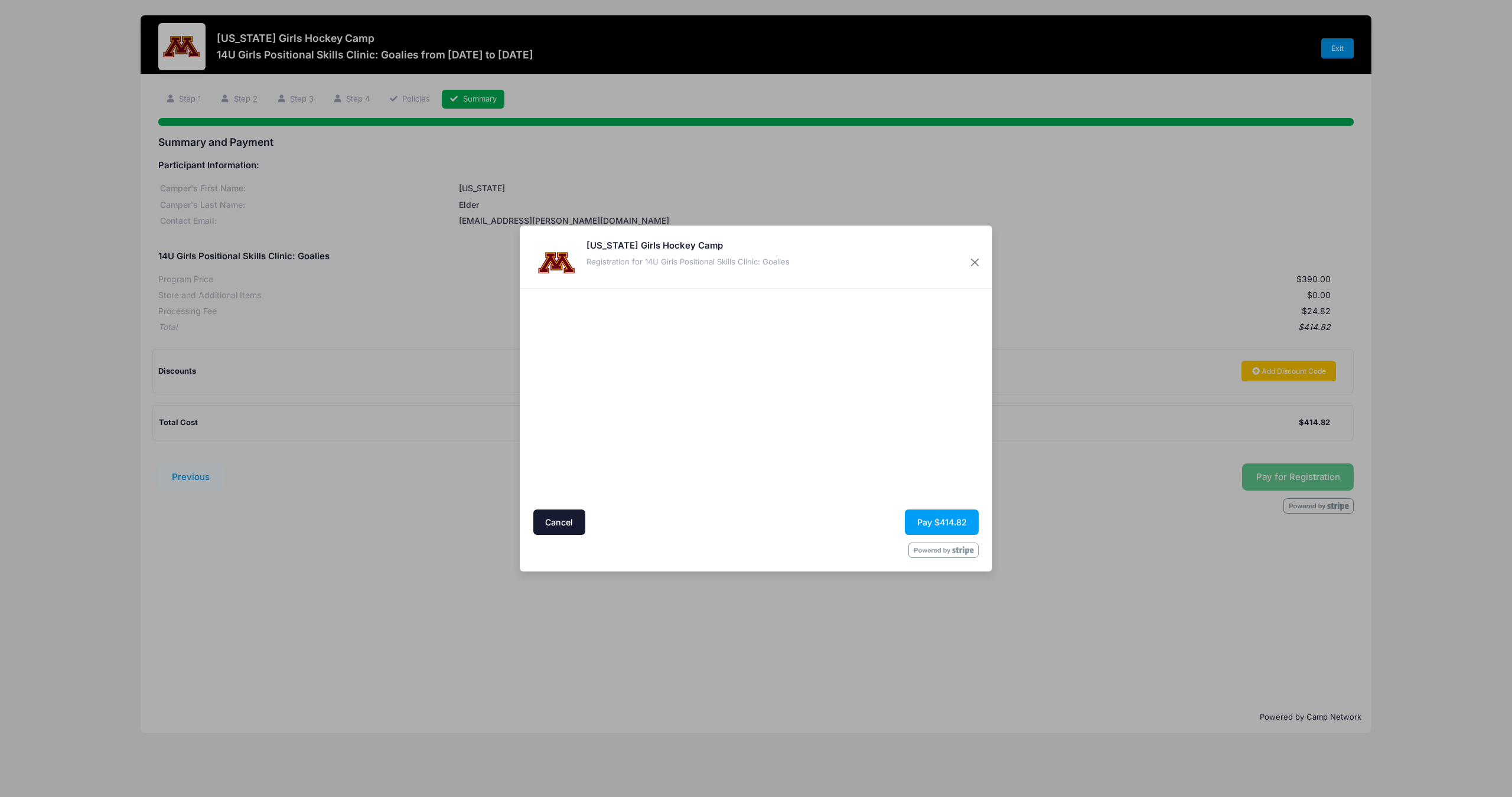
click at [662, 282] on div "Minnesota Girls Hockey Camp Registration for 14U Girls Positional Skills Clinic…" at bounding box center [687, 262] width 203 height 47
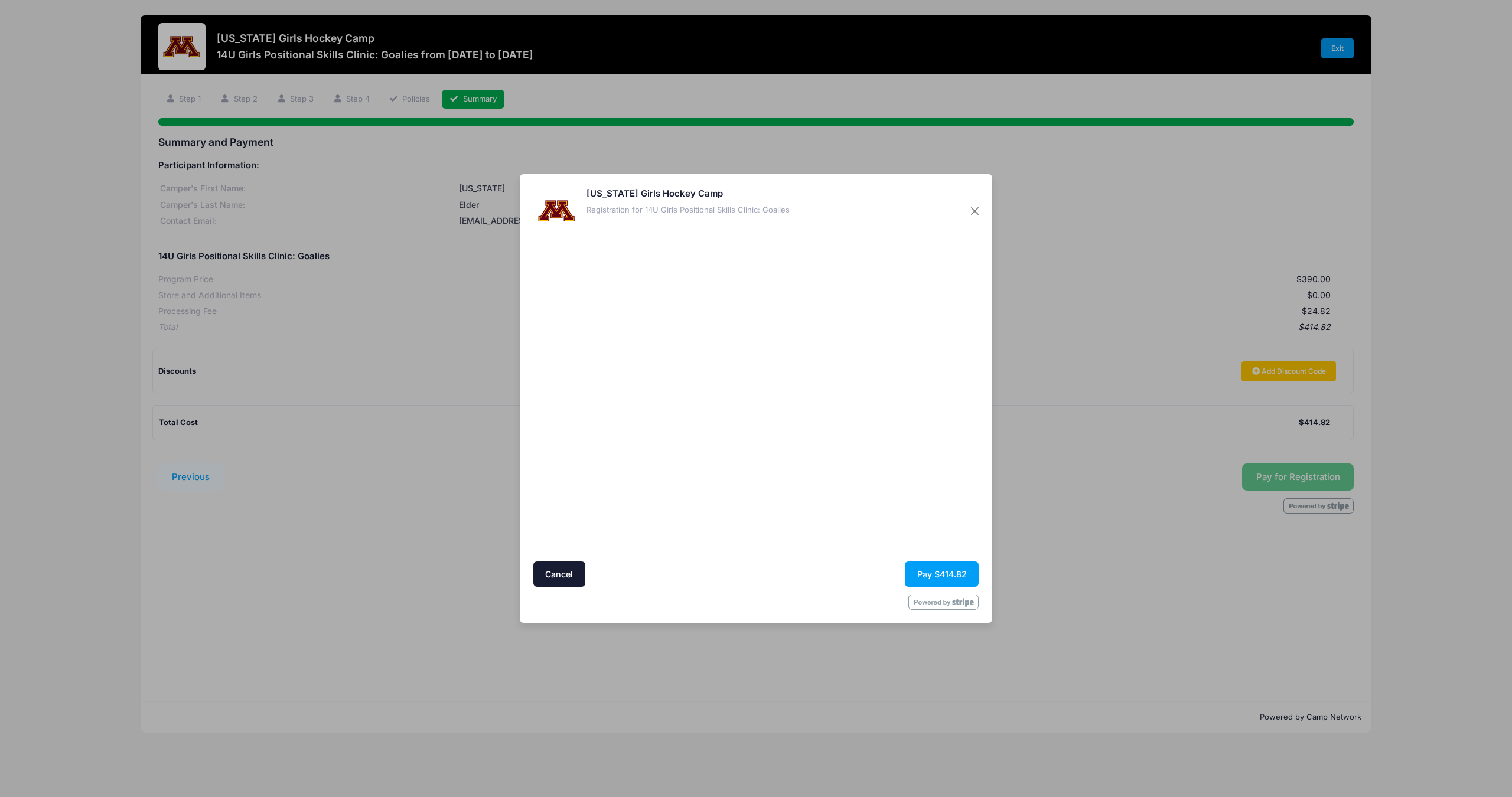
click at [946, 575] on button "Pay $414.82" at bounding box center [941, 574] width 74 height 25
click at [943, 573] on button "Pay $414.82" at bounding box center [941, 574] width 74 height 25
click at [950, 491] on div at bounding box center [870, 399] width 217 height 313
click at [937, 575] on button "Pay $414.82" at bounding box center [941, 574] width 74 height 25
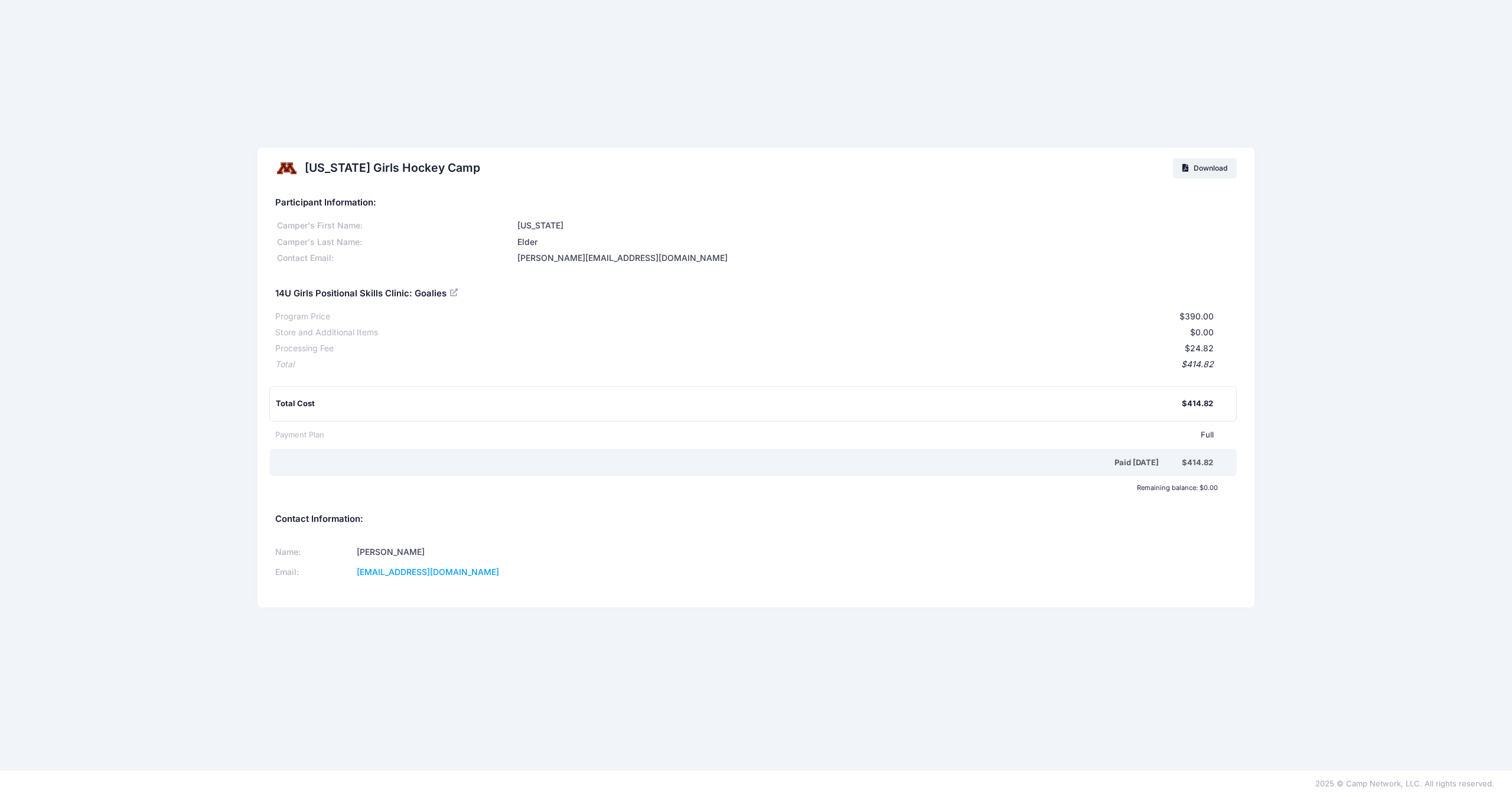
drag, startPoint x: 517, startPoint y: 88, endPoint x: 493, endPoint y: 98, distance: 26.0
click at [493, 98] on div "[US_STATE] Girls Hockey Camp Download Participant Information: [PERSON_NAME]'s …" at bounding box center [756, 385] width 1512 height 771
